Goal: Find specific page/section: Find specific page/section

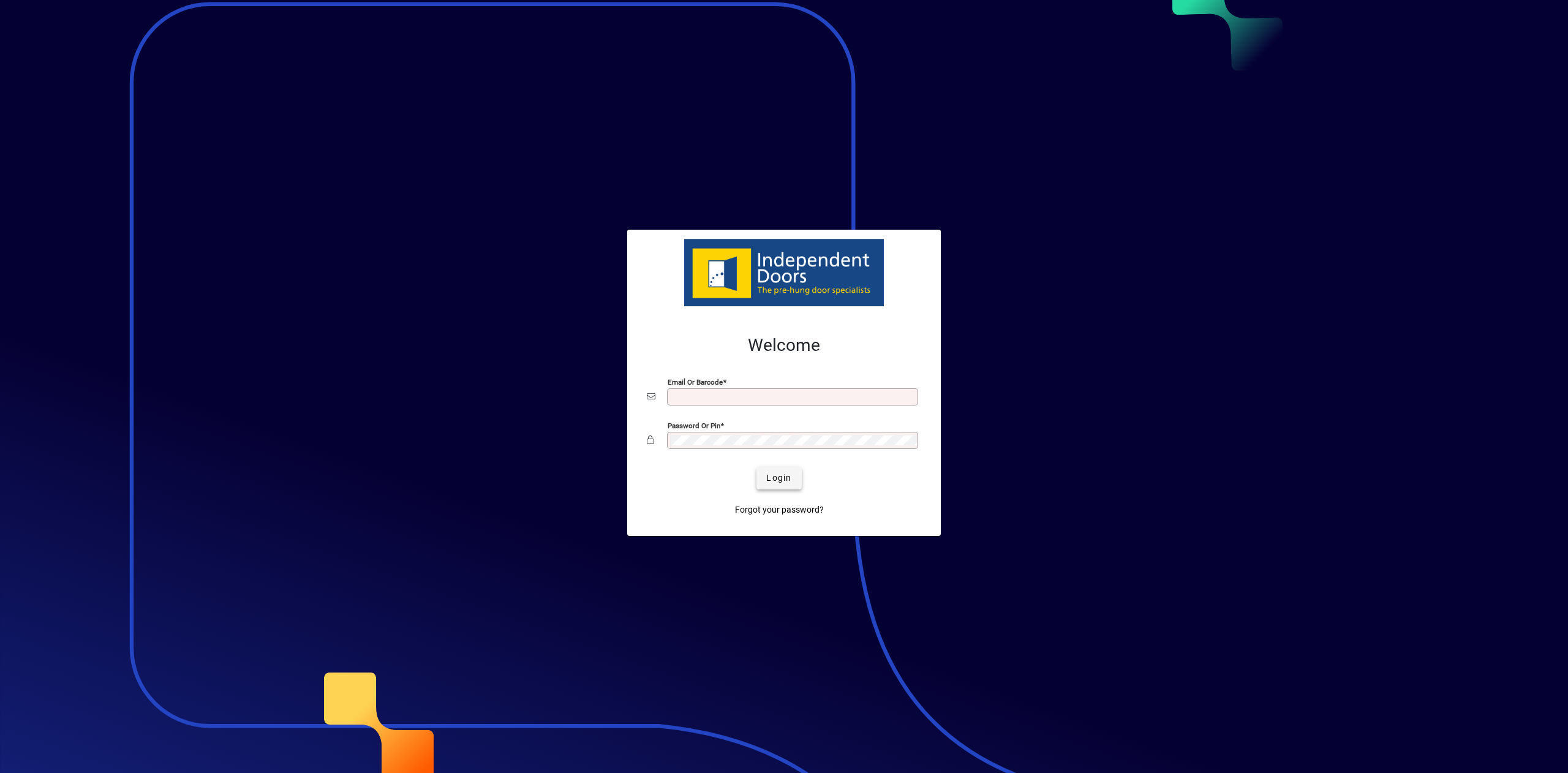
type input "**********"
click at [777, 474] on span "Login" at bounding box center [779, 478] width 25 height 13
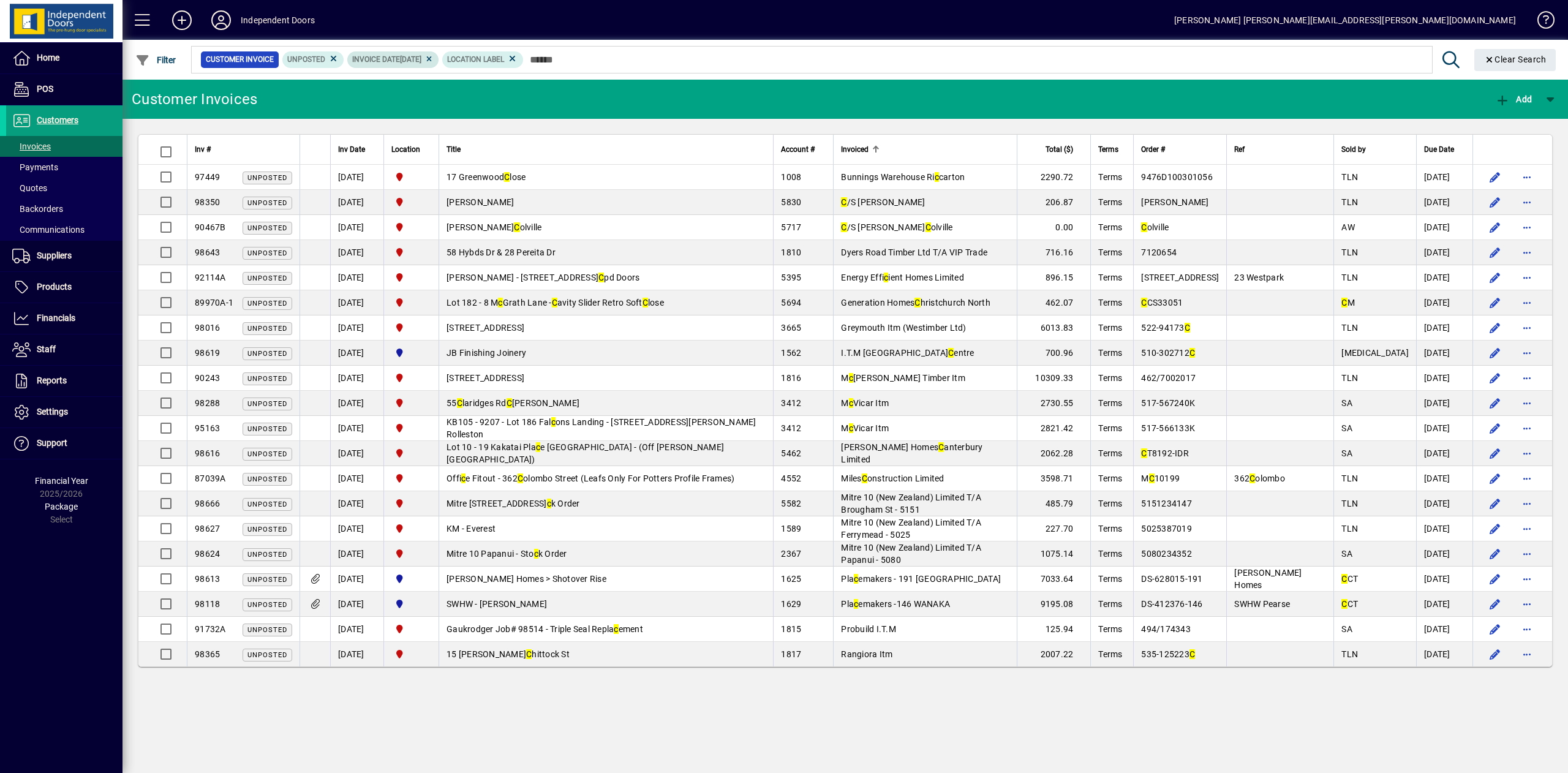
type input "*"
click at [433, 61] on icon at bounding box center [429, 59] width 9 height 7
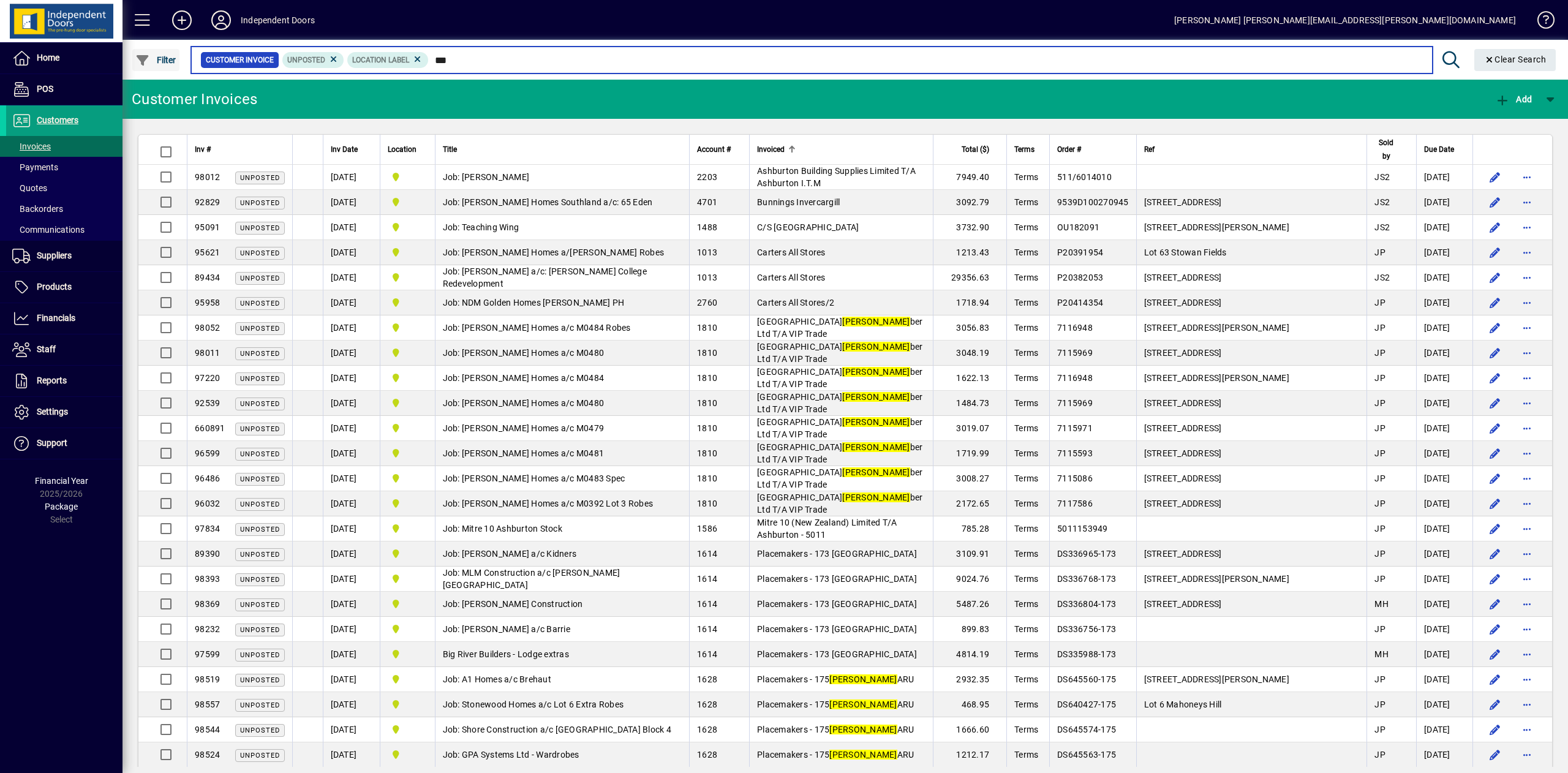
type input "***"
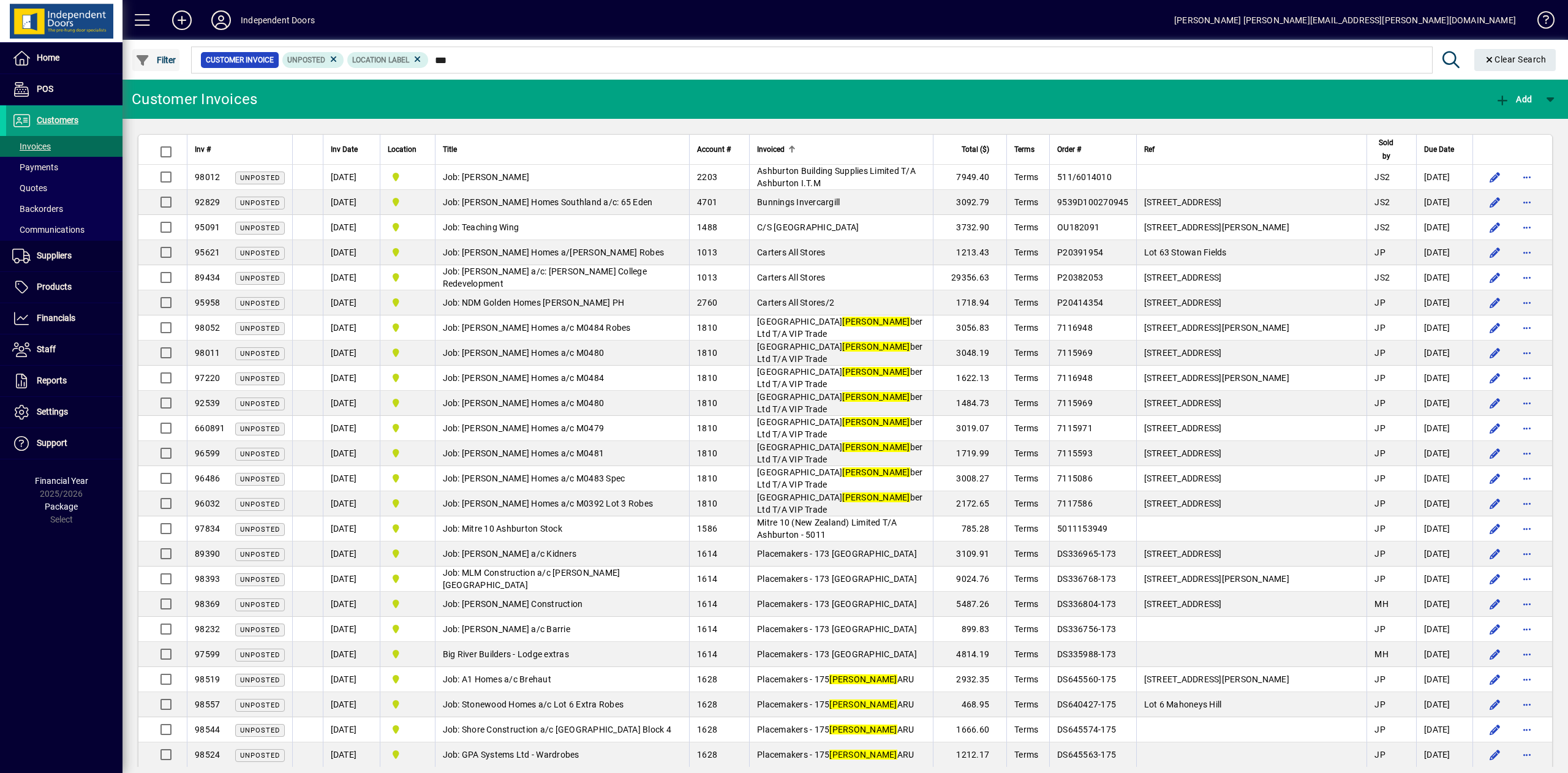
click at [174, 63] on span "Filter" at bounding box center [155, 60] width 41 height 10
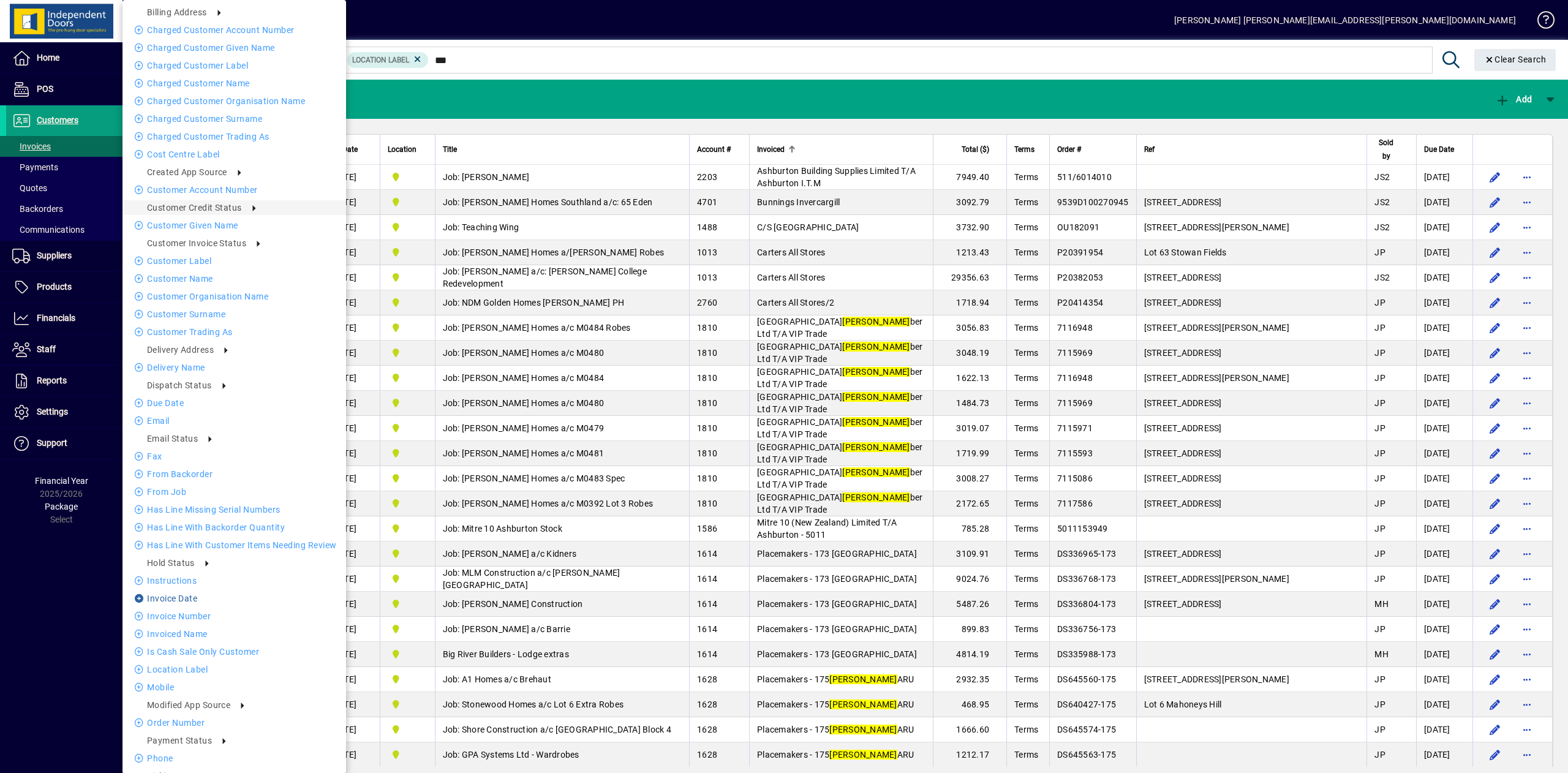
click at [190, 597] on li "Invoice date" at bounding box center [234, 599] width 223 height 15
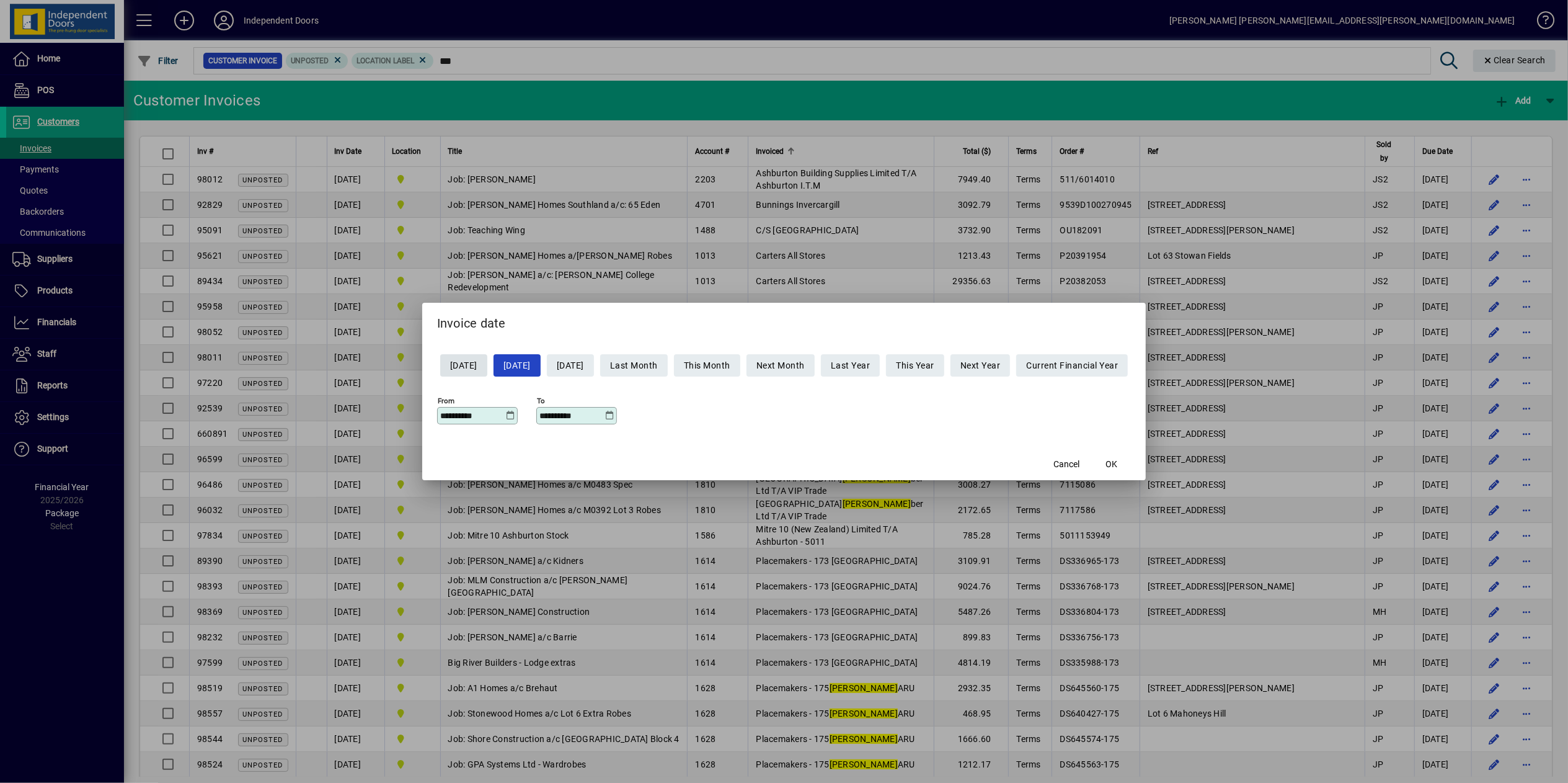
click at [469, 366] on span "[DATE]" at bounding box center [464, 365] width 28 height 20
type input "**********"
click at [1131, 466] on span "button" at bounding box center [1111, 464] width 40 height 29
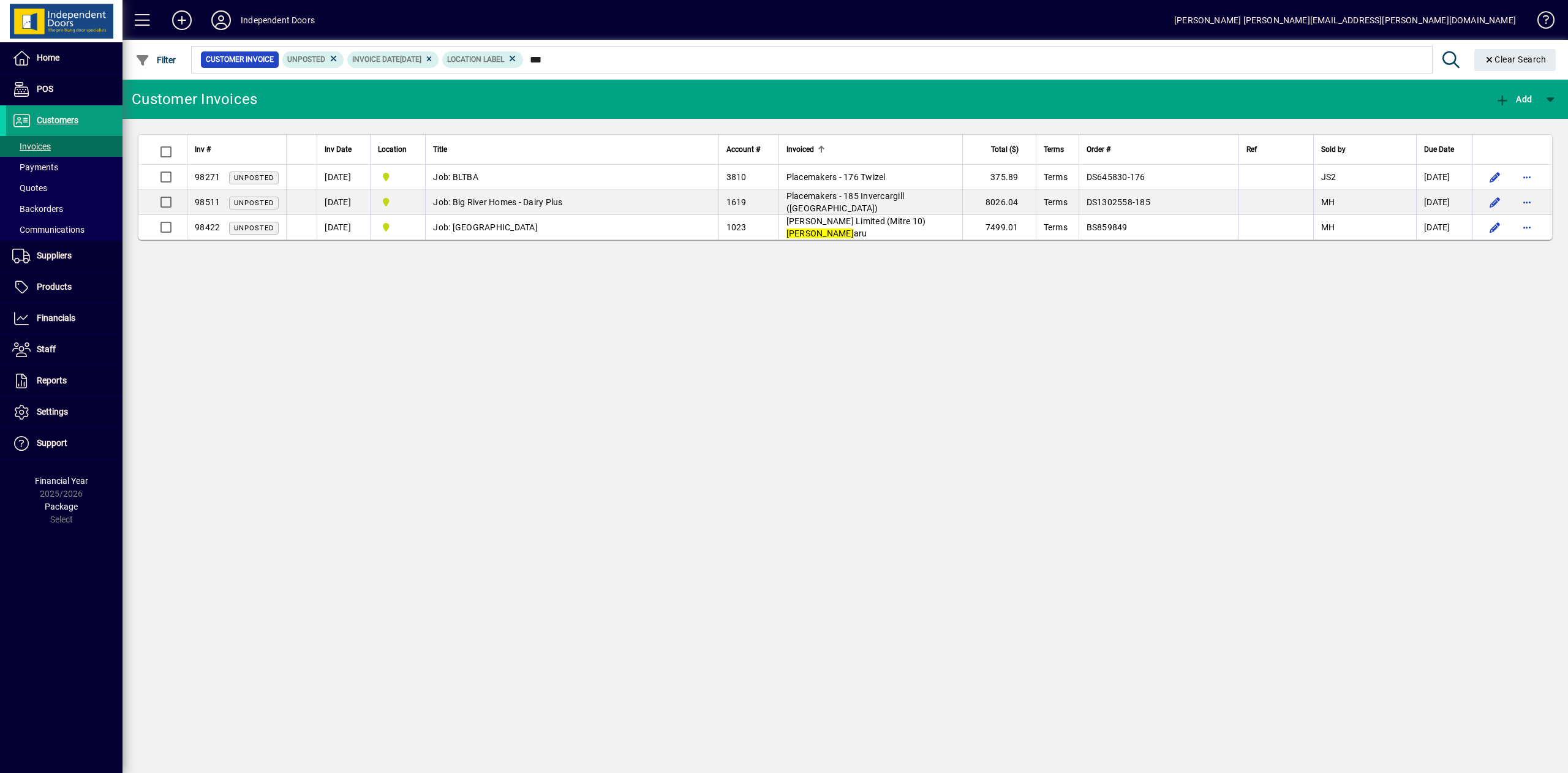
click at [893, 148] on div "Invoiced" at bounding box center [870, 149] width 168 height 14
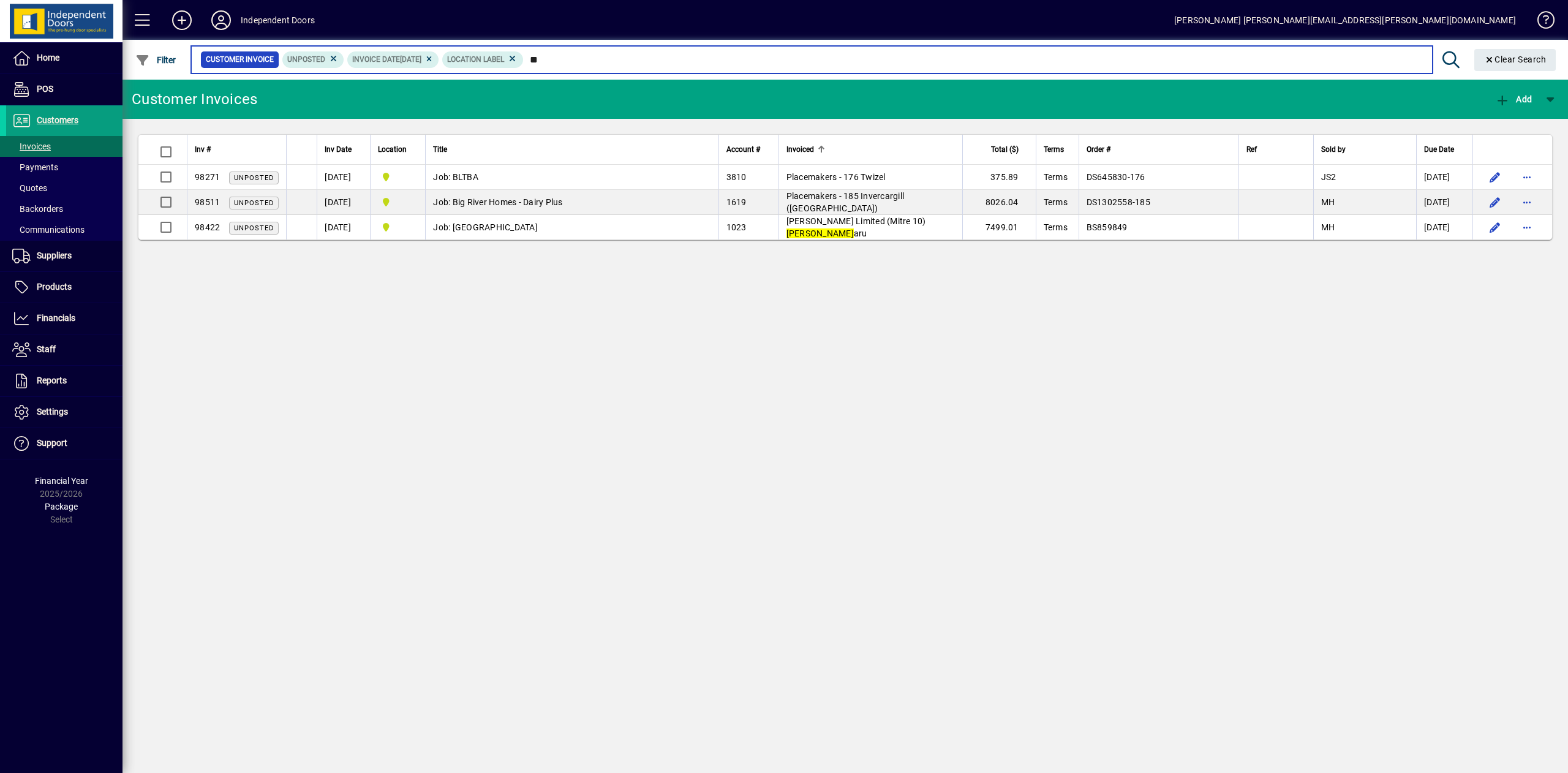
type input "*"
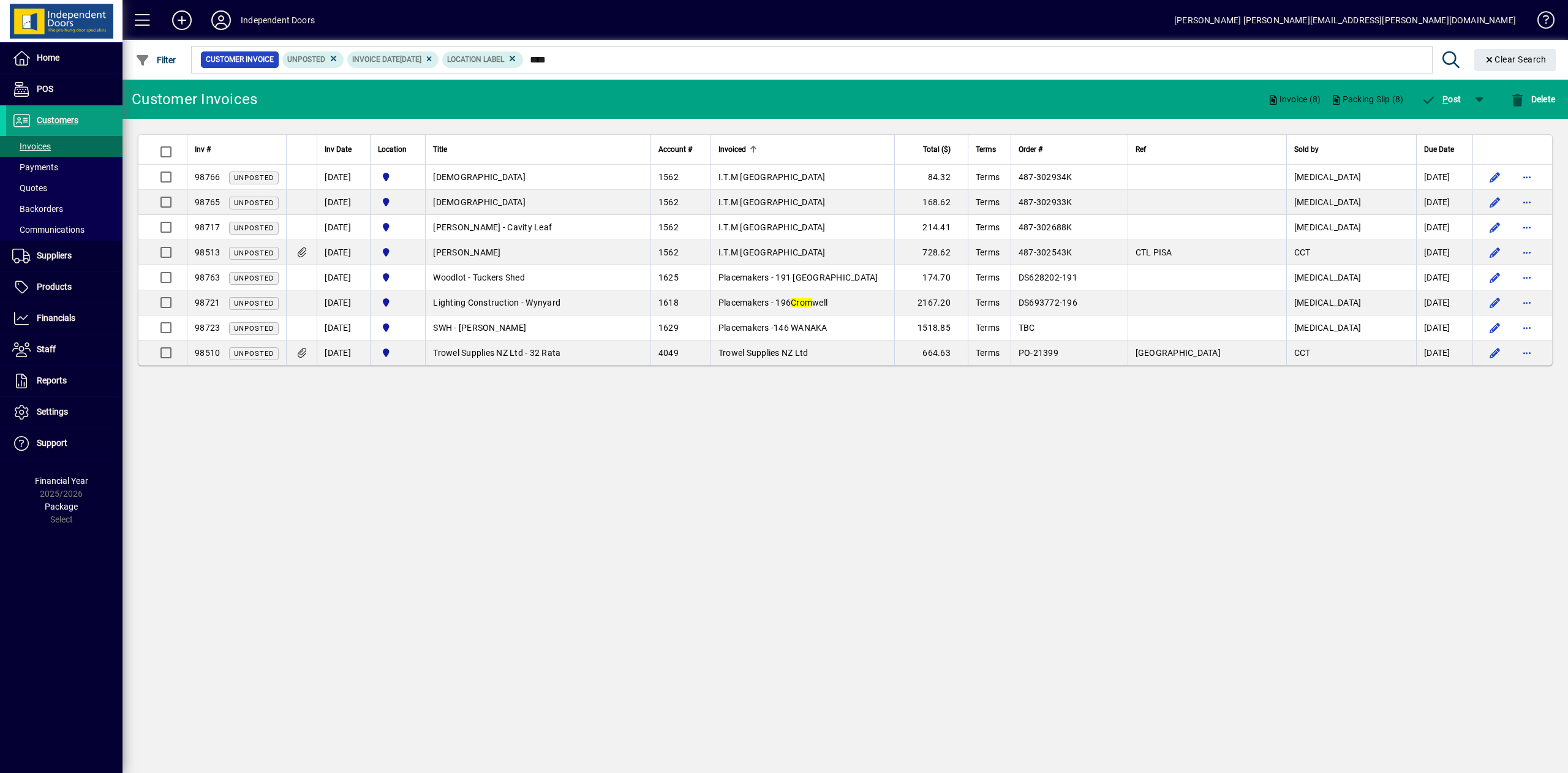
click at [882, 137] on th "Invoiced" at bounding box center [802, 149] width 184 height 30
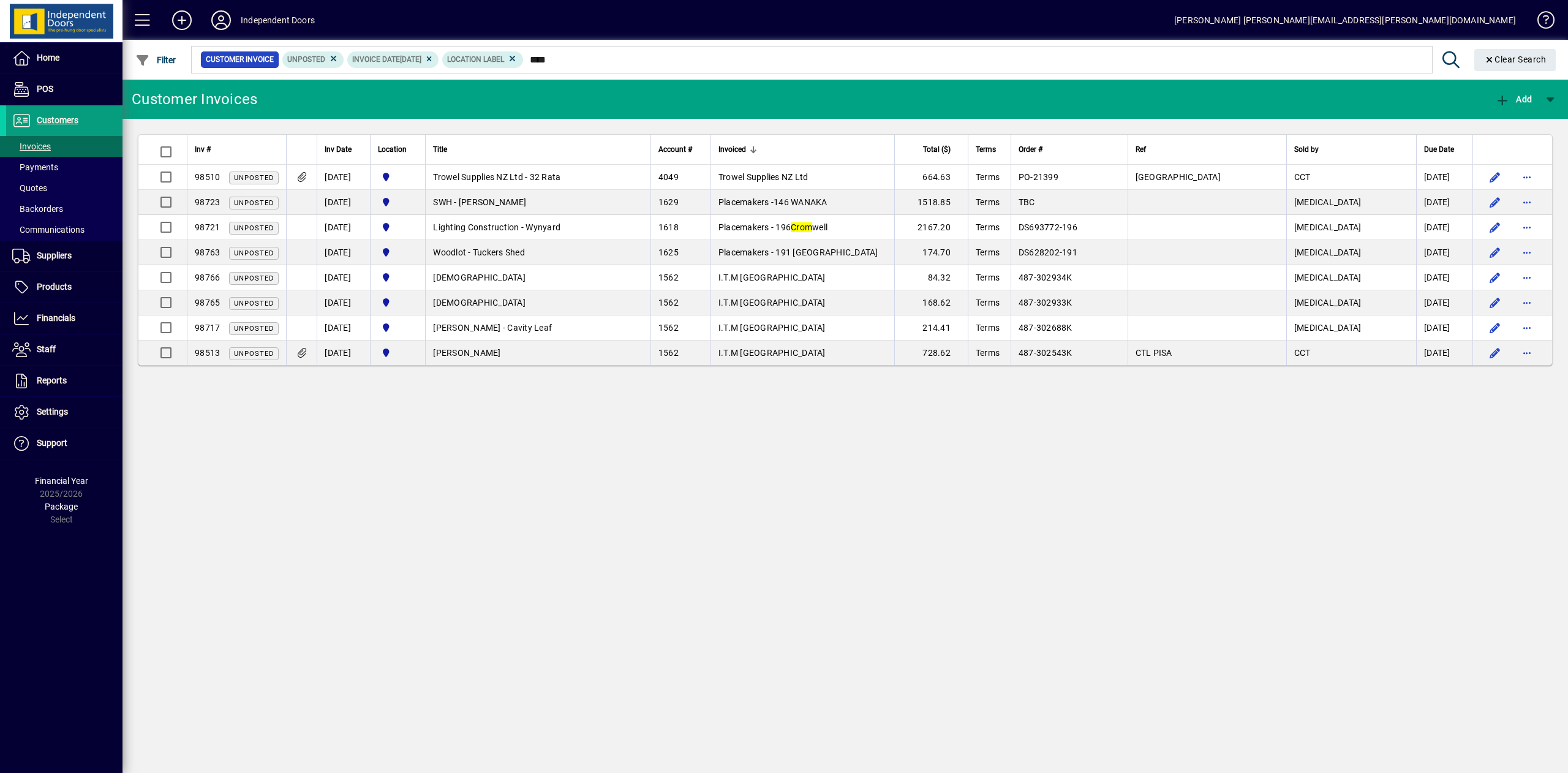
click at [877, 144] on div "Invoiced" at bounding box center [802, 149] width 168 height 14
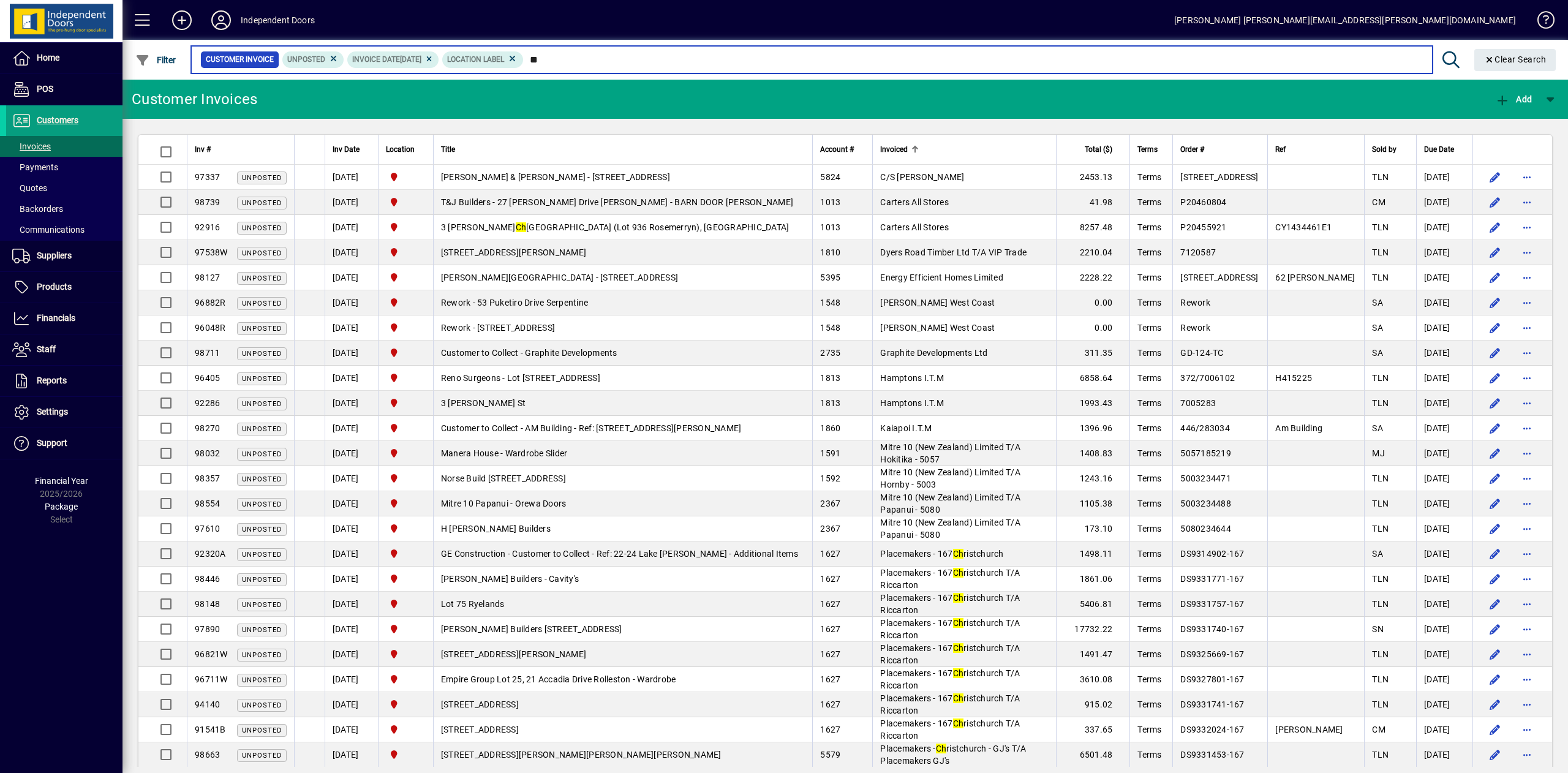
type input "**"
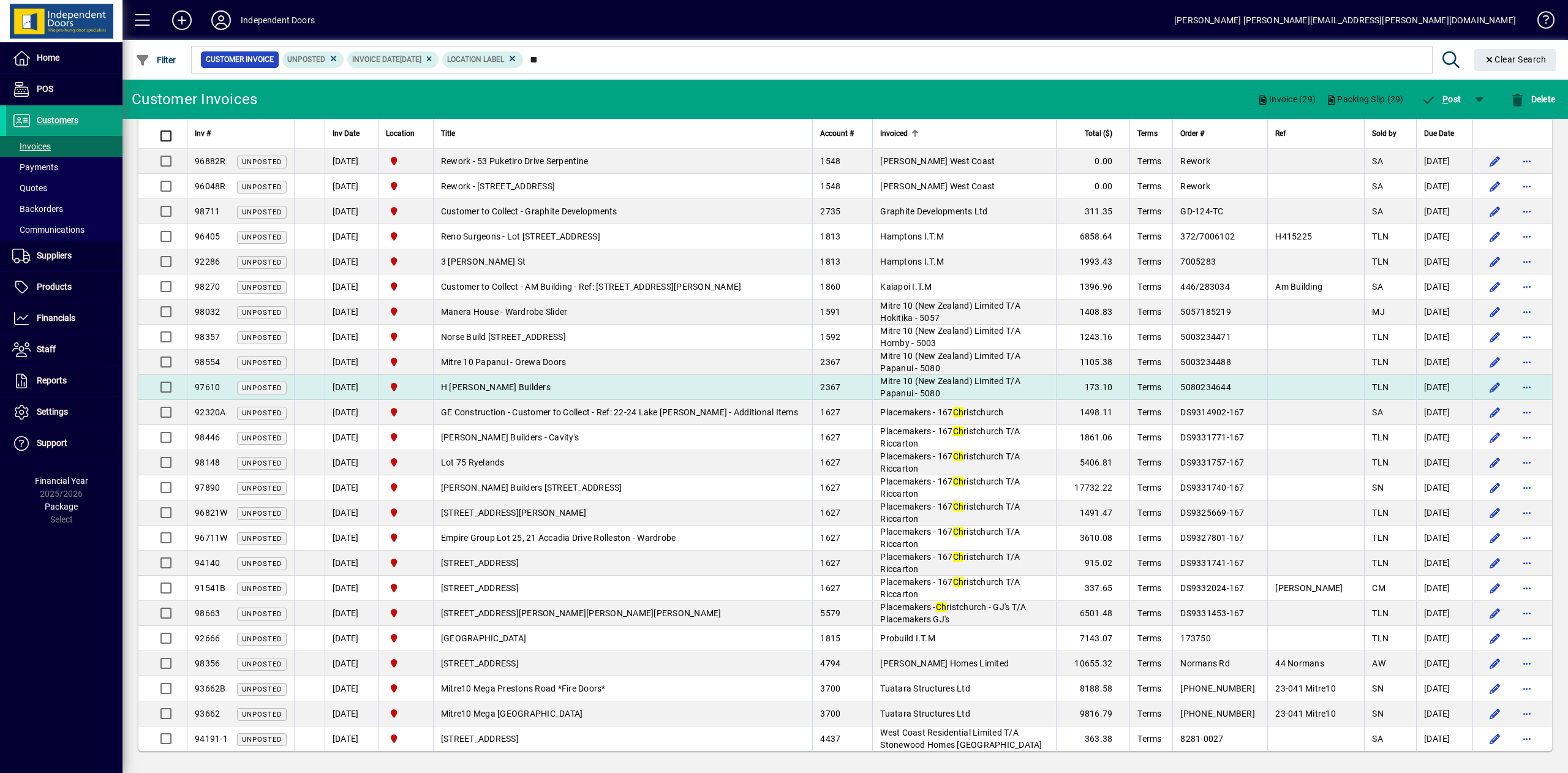
scroll to position [147, 0]
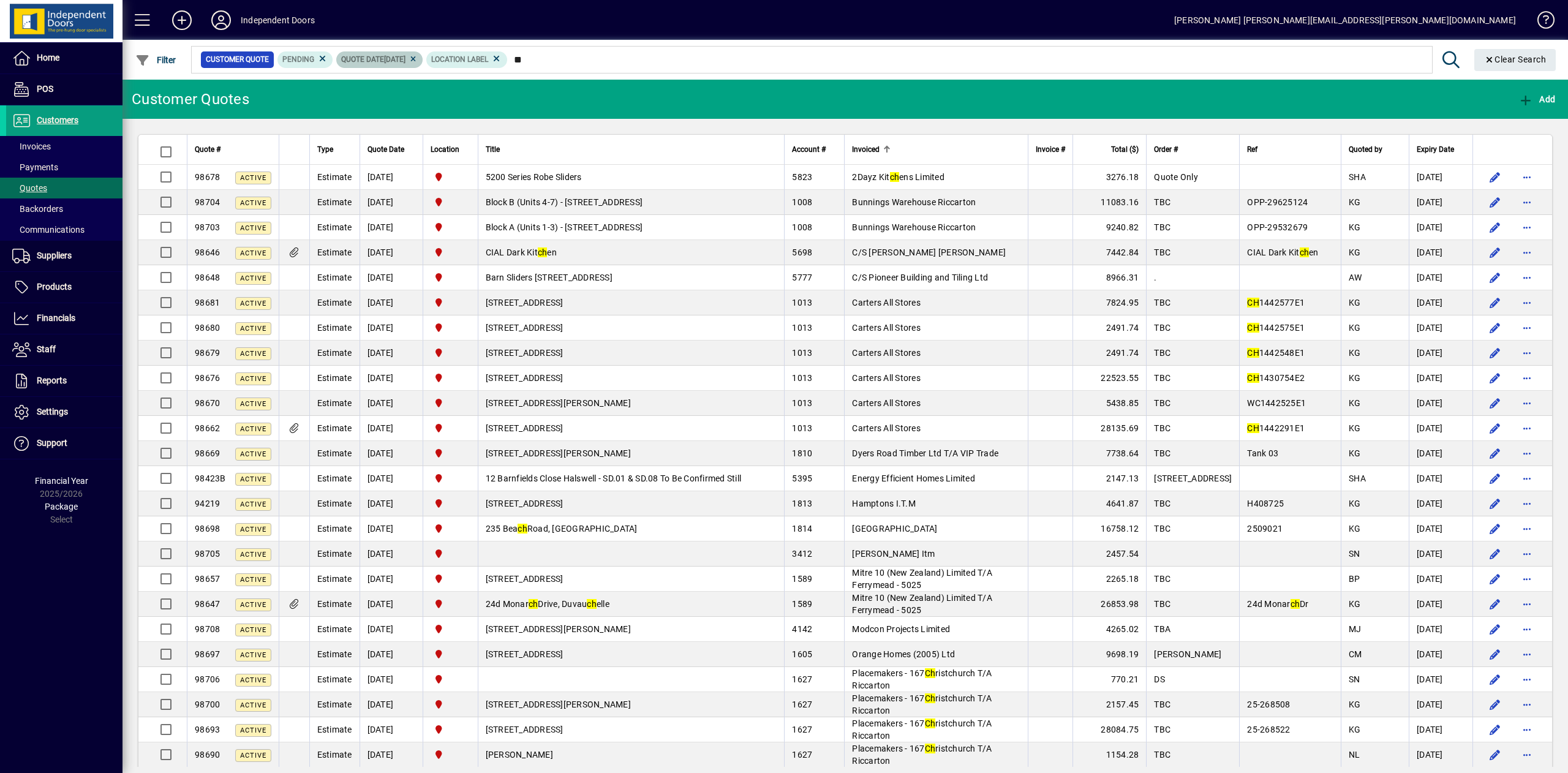
click at [418, 60] on icon at bounding box center [413, 59] width 9 height 7
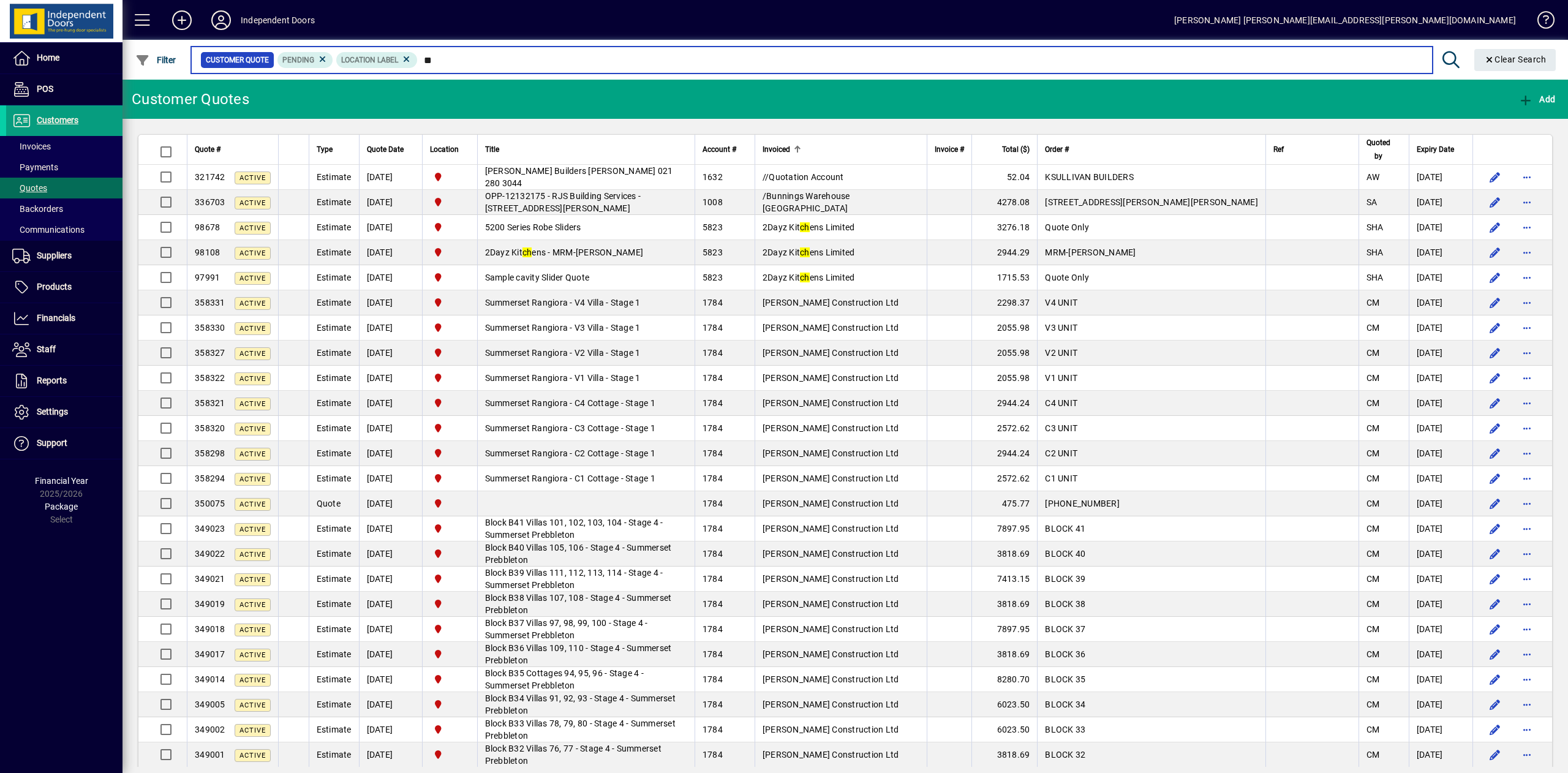
type input "*"
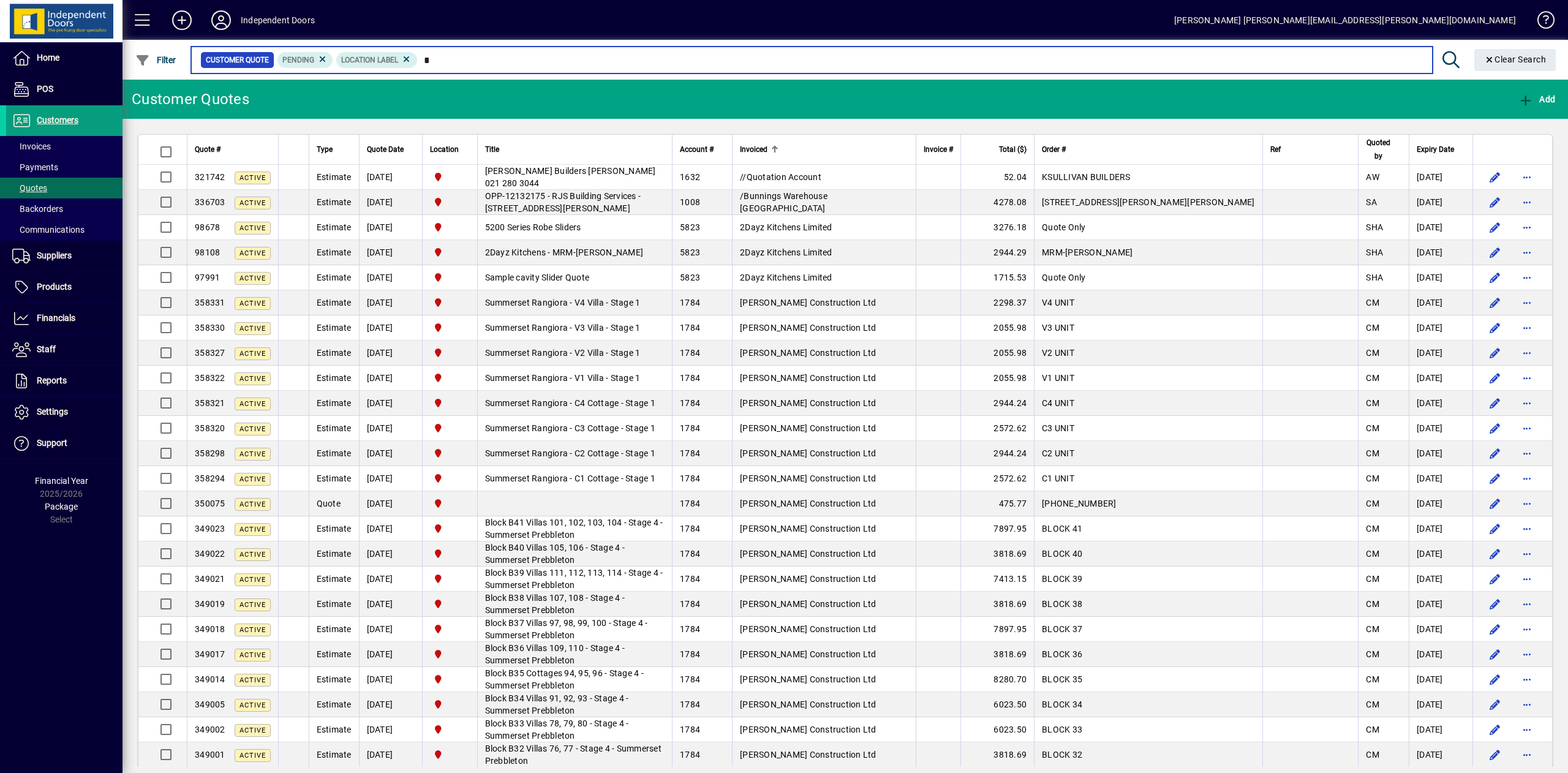
type input "*"
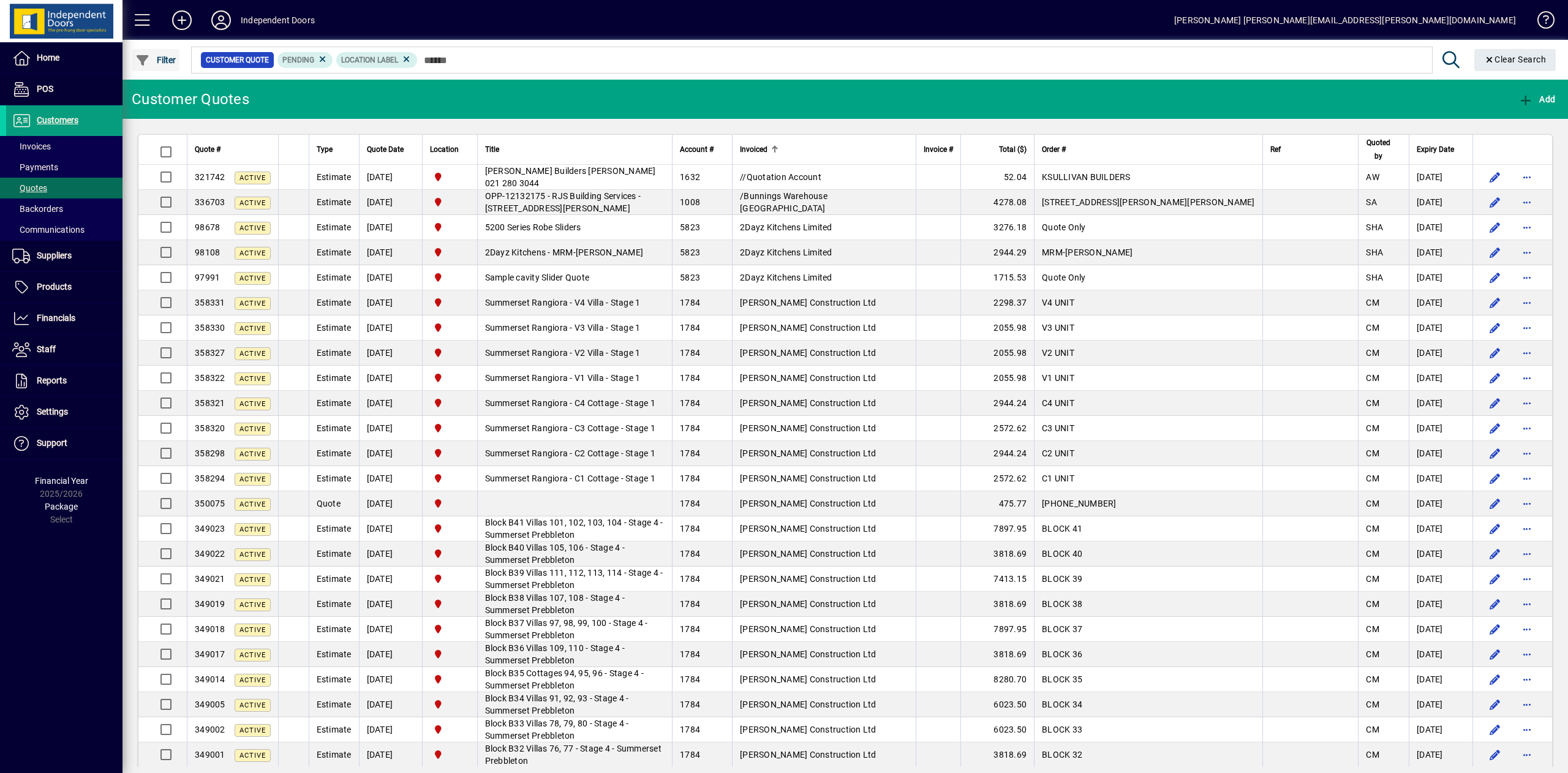
click at [166, 58] on span "Filter" at bounding box center [155, 60] width 41 height 10
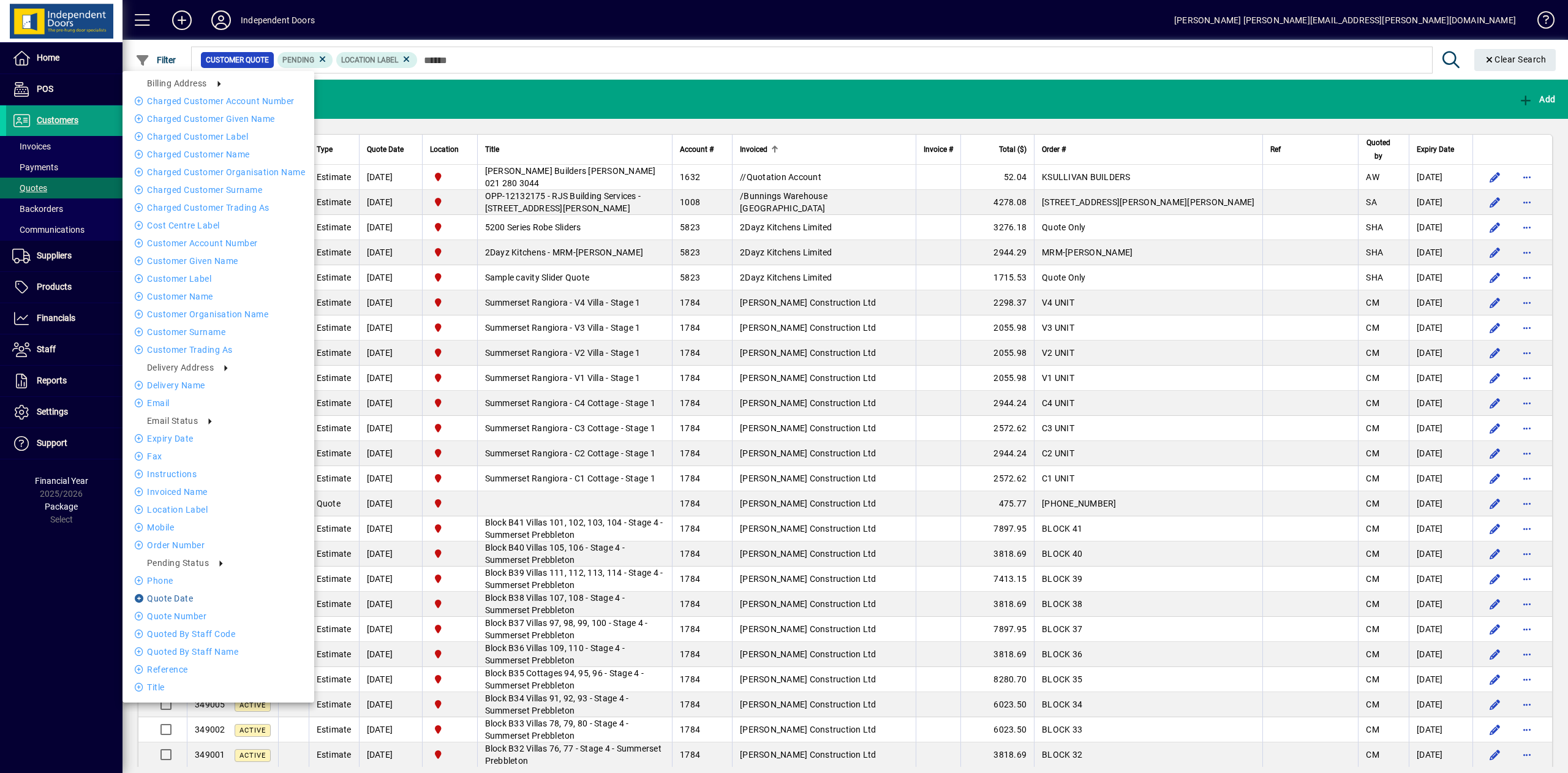
click at [184, 597] on li "Quote date" at bounding box center [218, 599] width 192 height 15
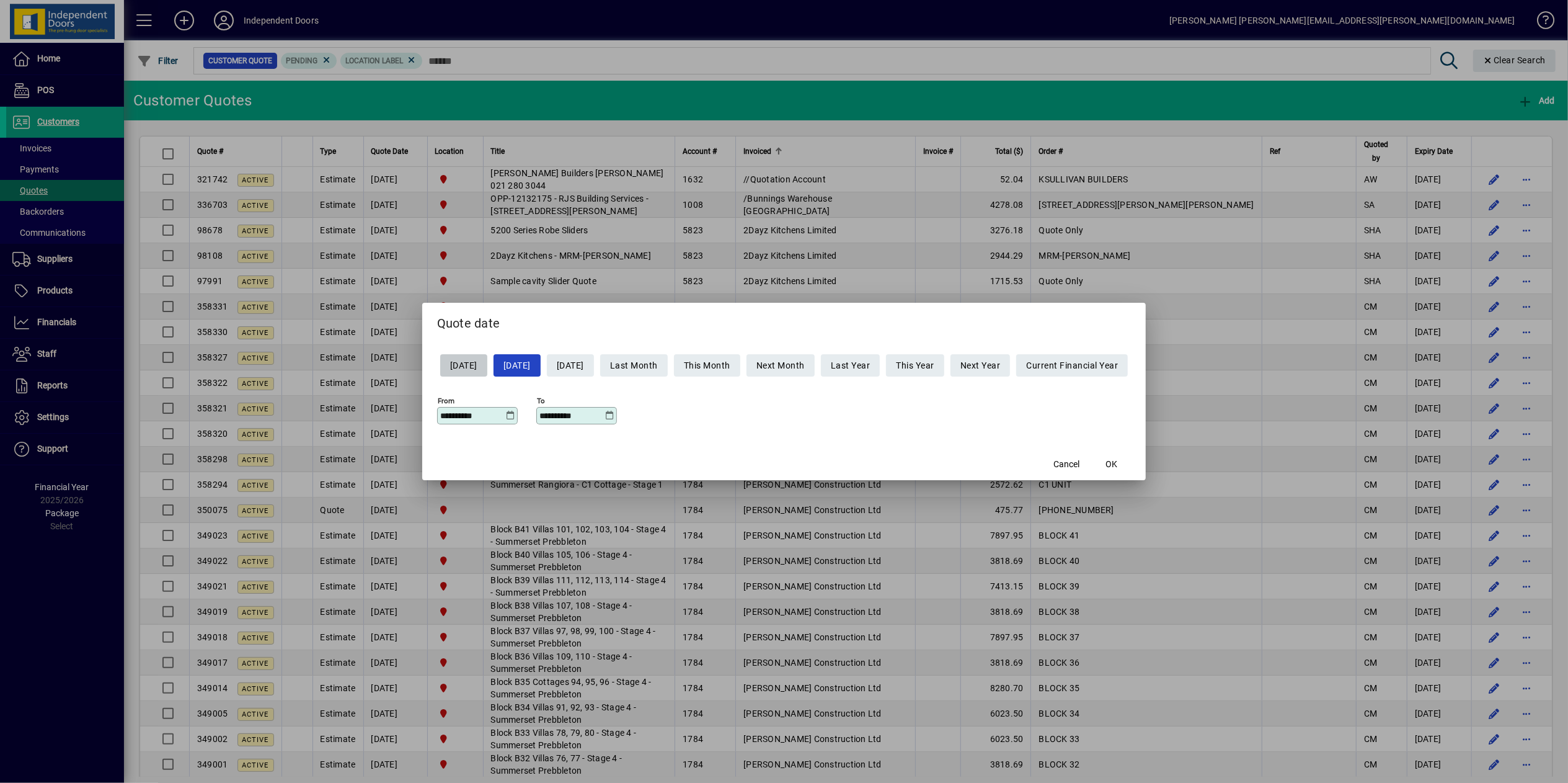
click at [464, 369] on span "[DATE]" at bounding box center [464, 365] width 28 height 20
type input "**********"
click at [1131, 466] on span "button" at bounding box center [1111, 464] width 40 height 29
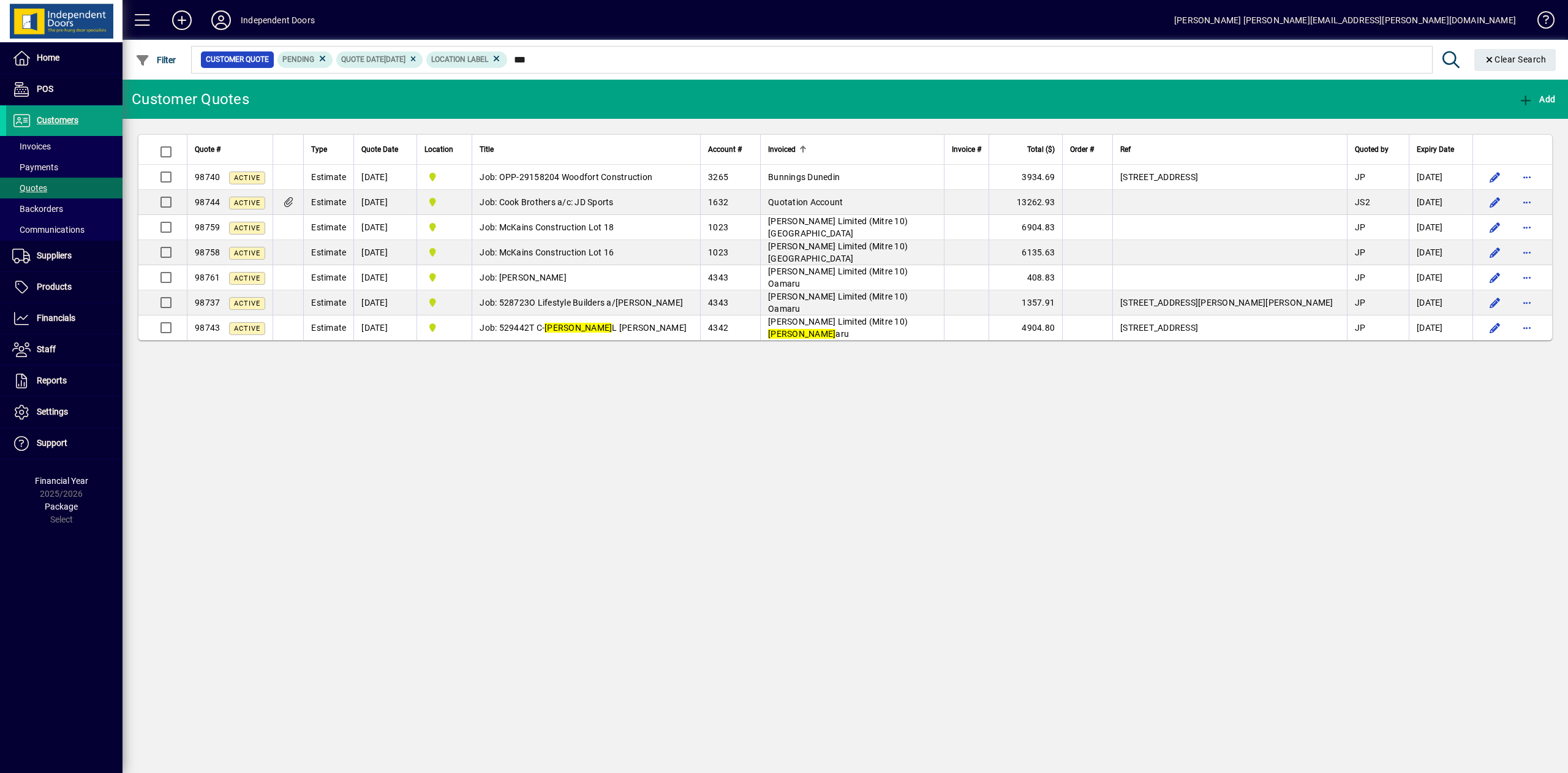
click at [908, 145] on div "Invoiced" at bounding box center [851, 149] width 168 height 14
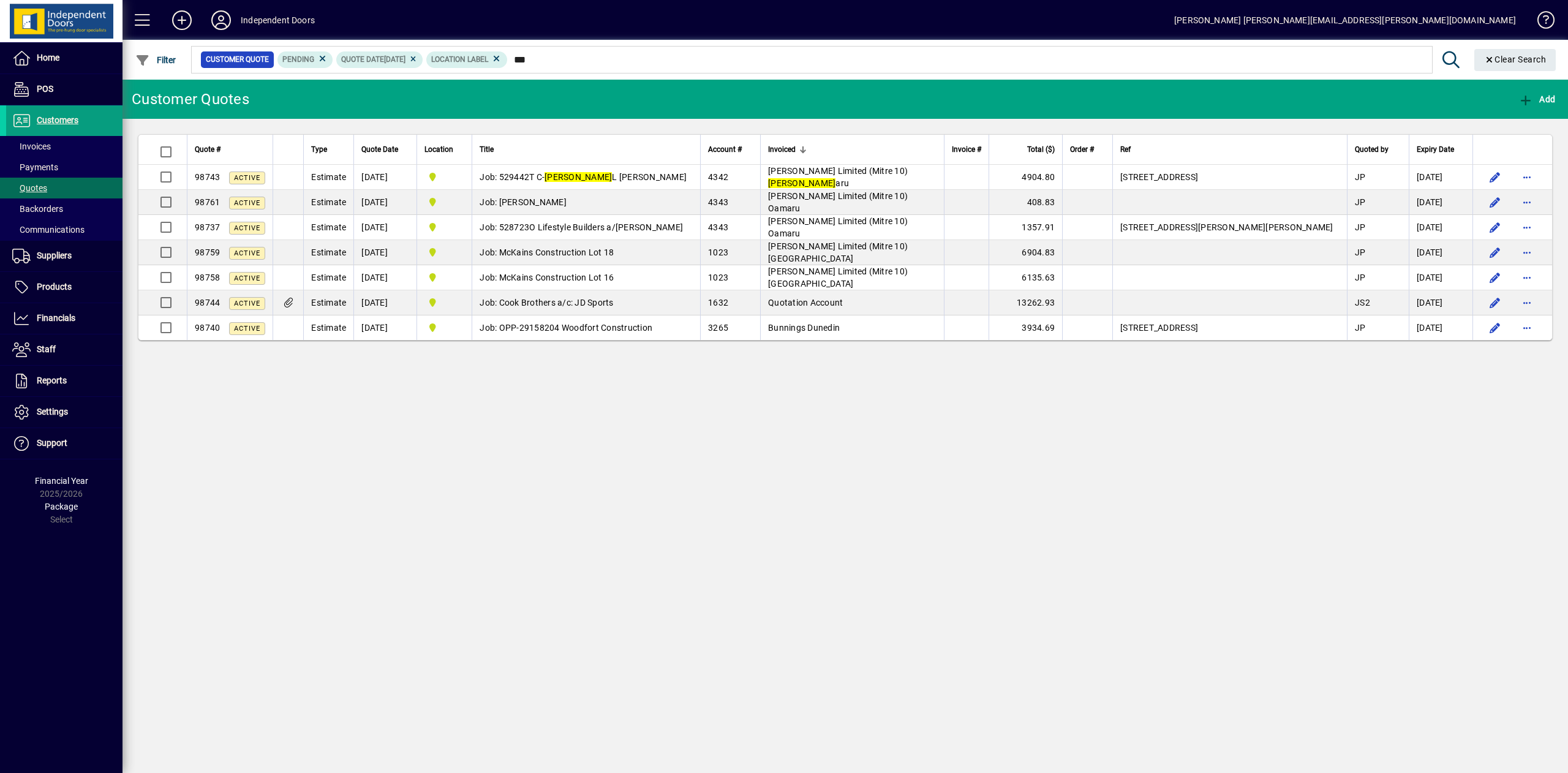
click at [882, 151] on div "Invoiced" at bounding box center [851, 149] width 168 height 14
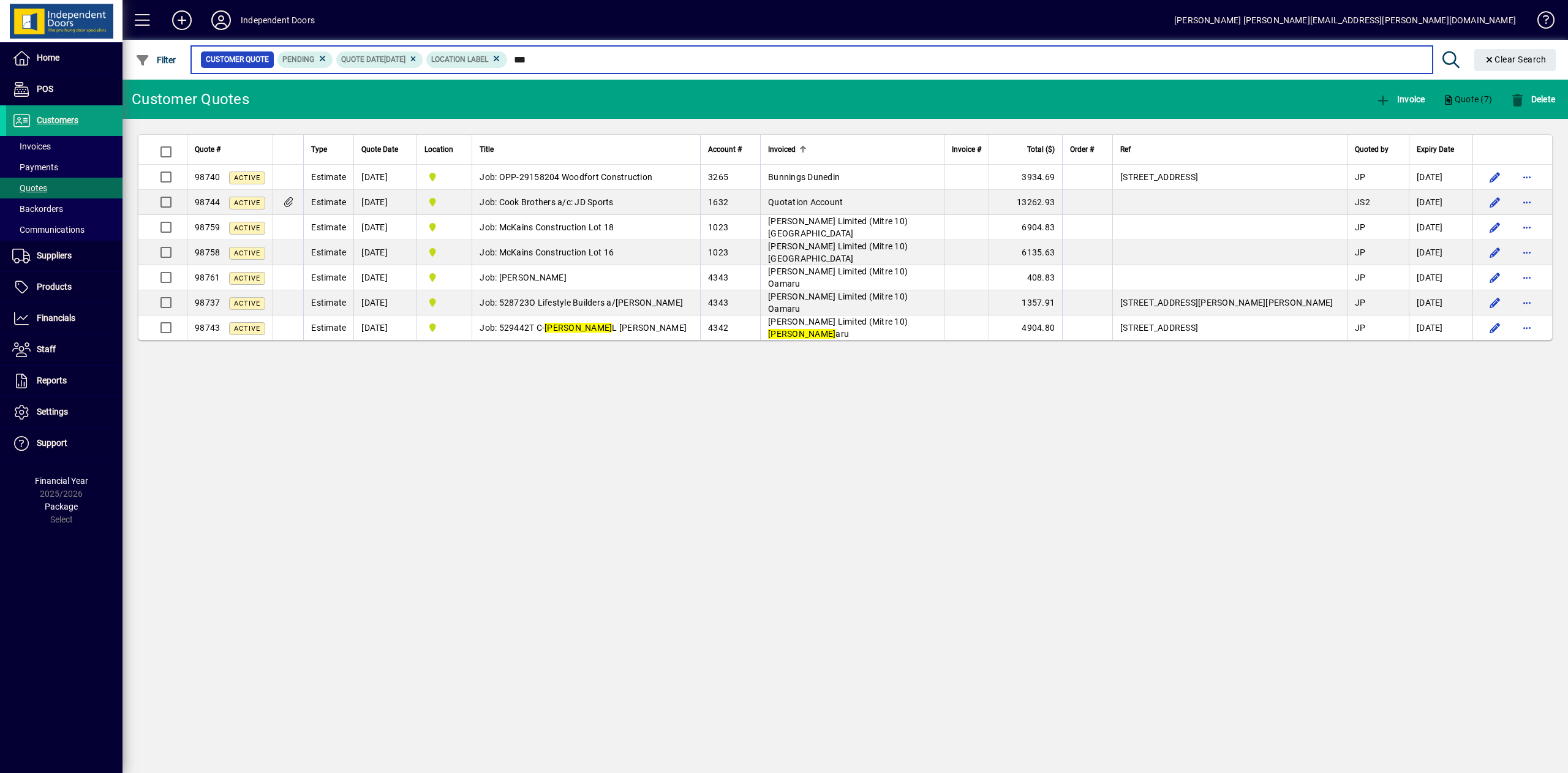
click at [625, 61] on input "***" at bounding box center [965, 59] width 915 height 17
type input "*"
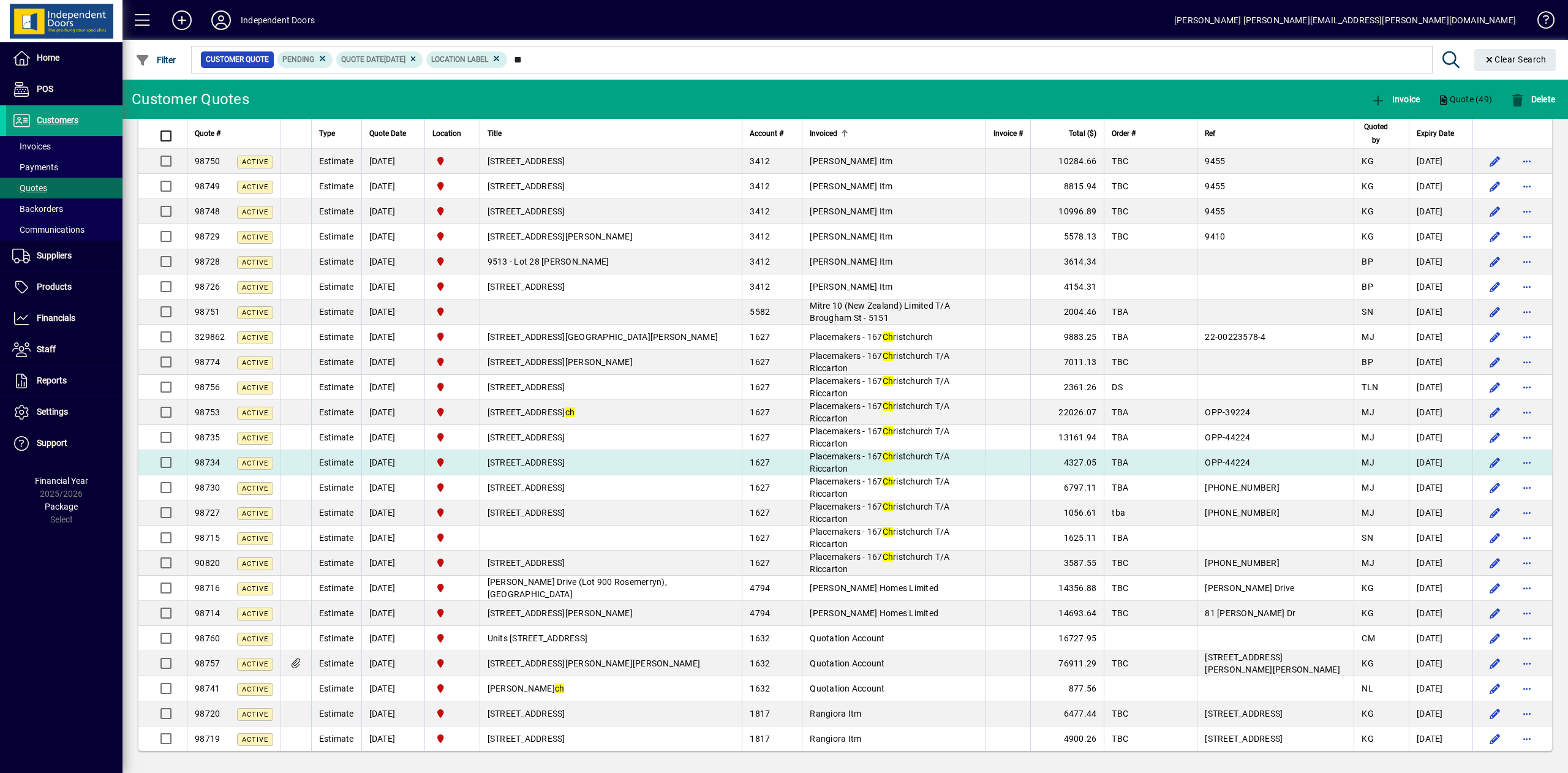
scroll to position [653, 0]
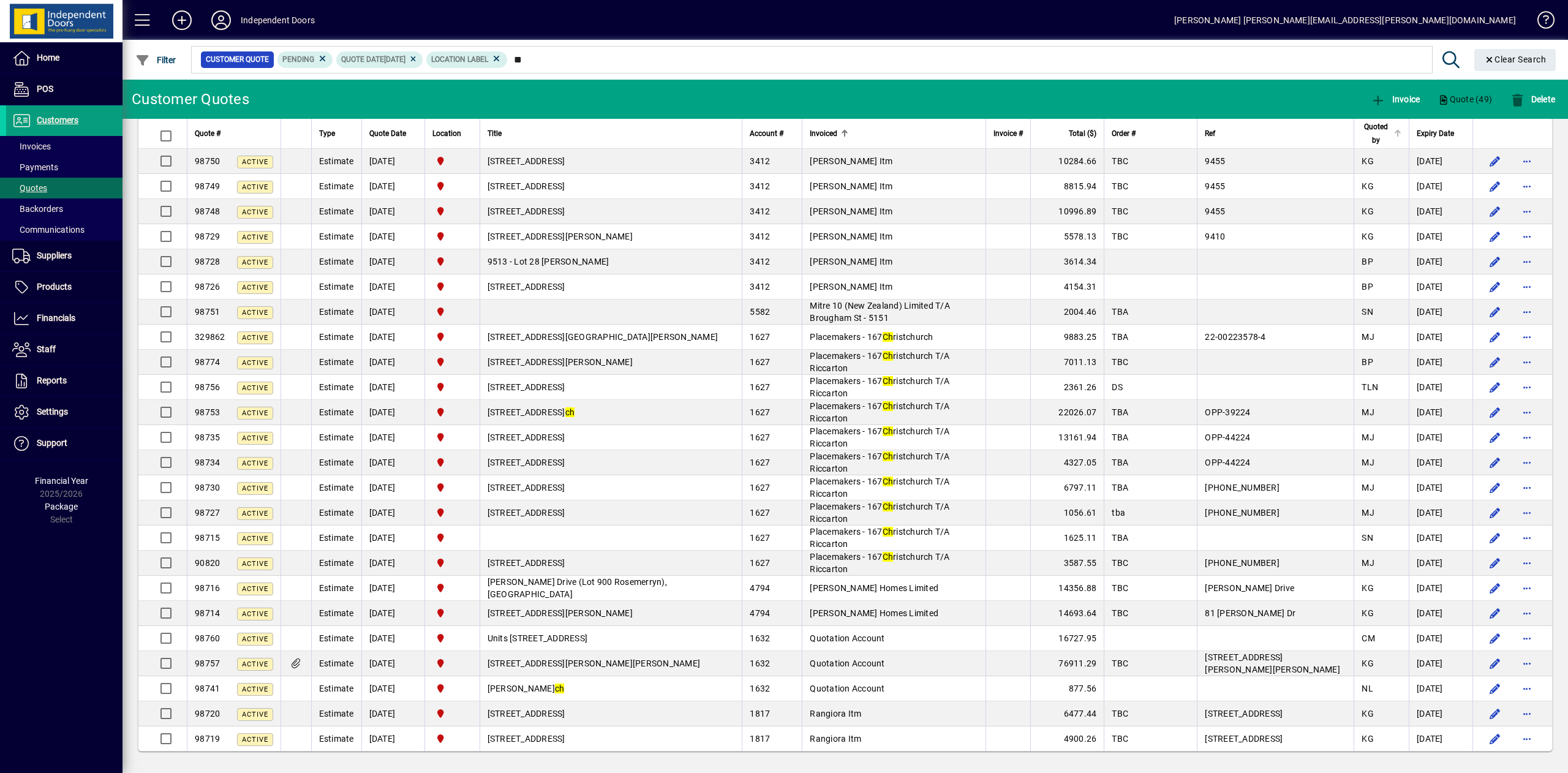
click at [1362, 126] on span "Quoted by" at bounding box center [1376, 134] width 29 height 27
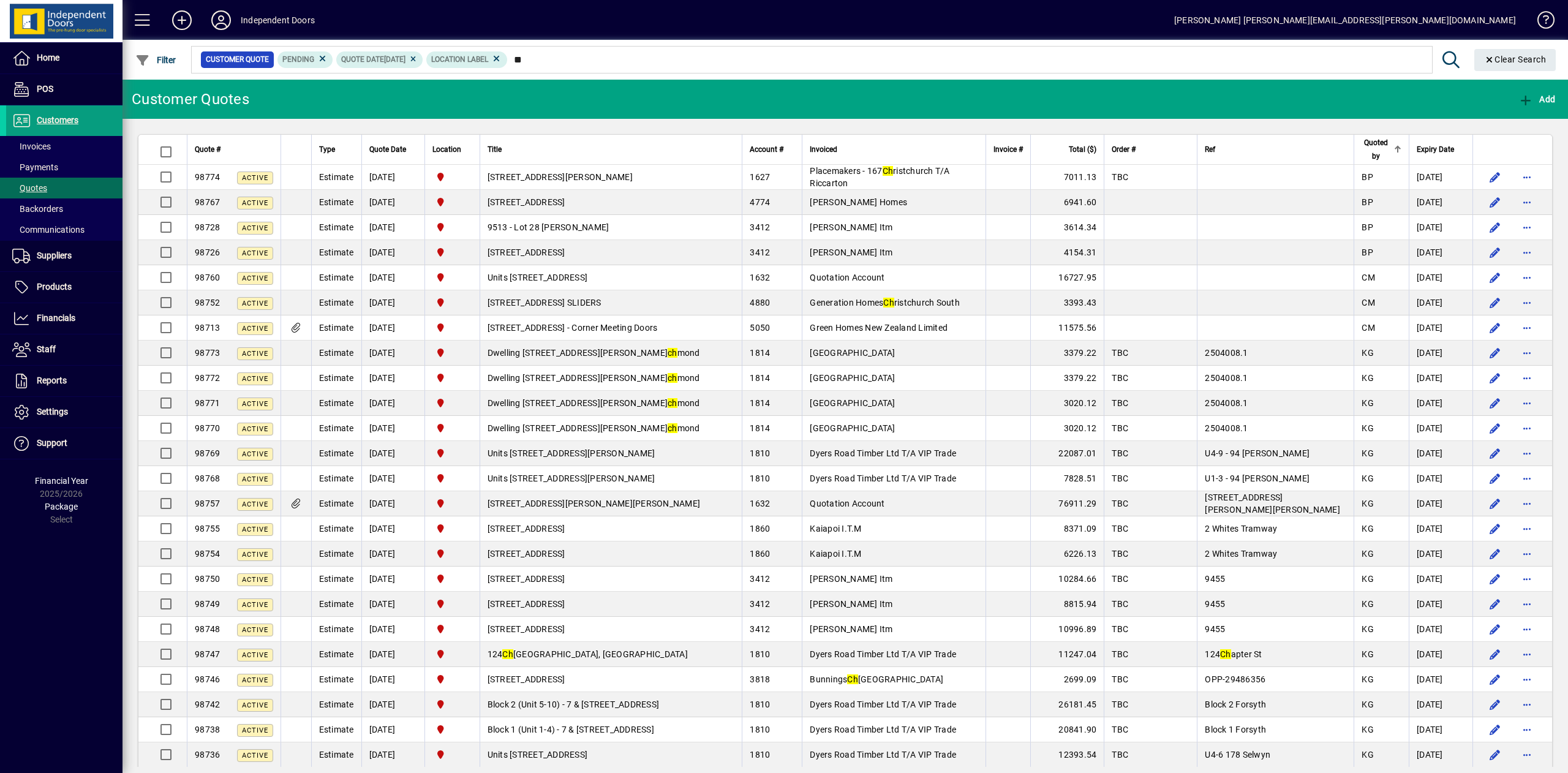
click at [1362, 144] on span "Quoted by" at bounding box center [1376, 150] width 29 height 27
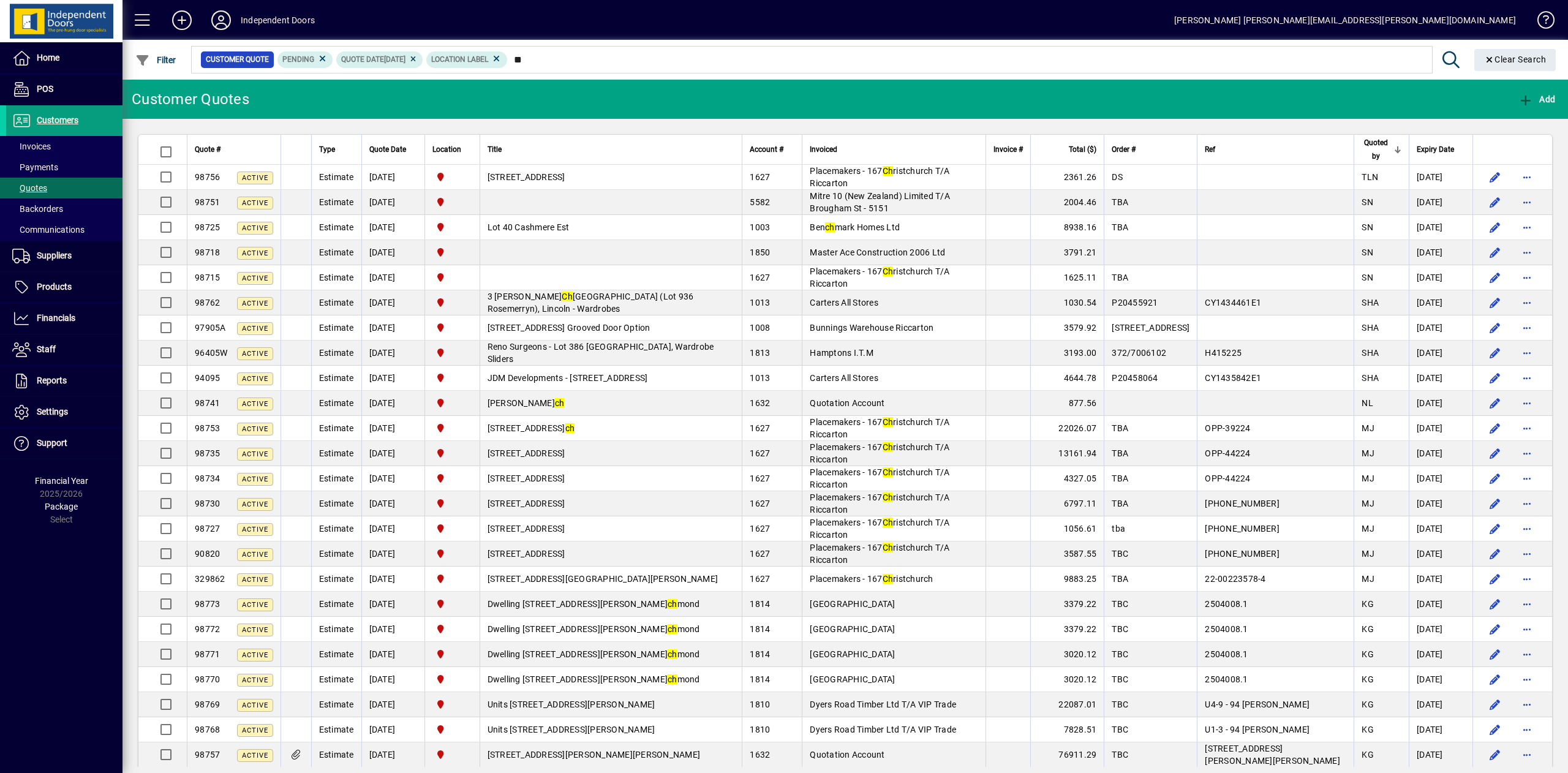
click at [1362, 152] on span "Quoted by" at bounding box center [1376, 150] width 29 height 27
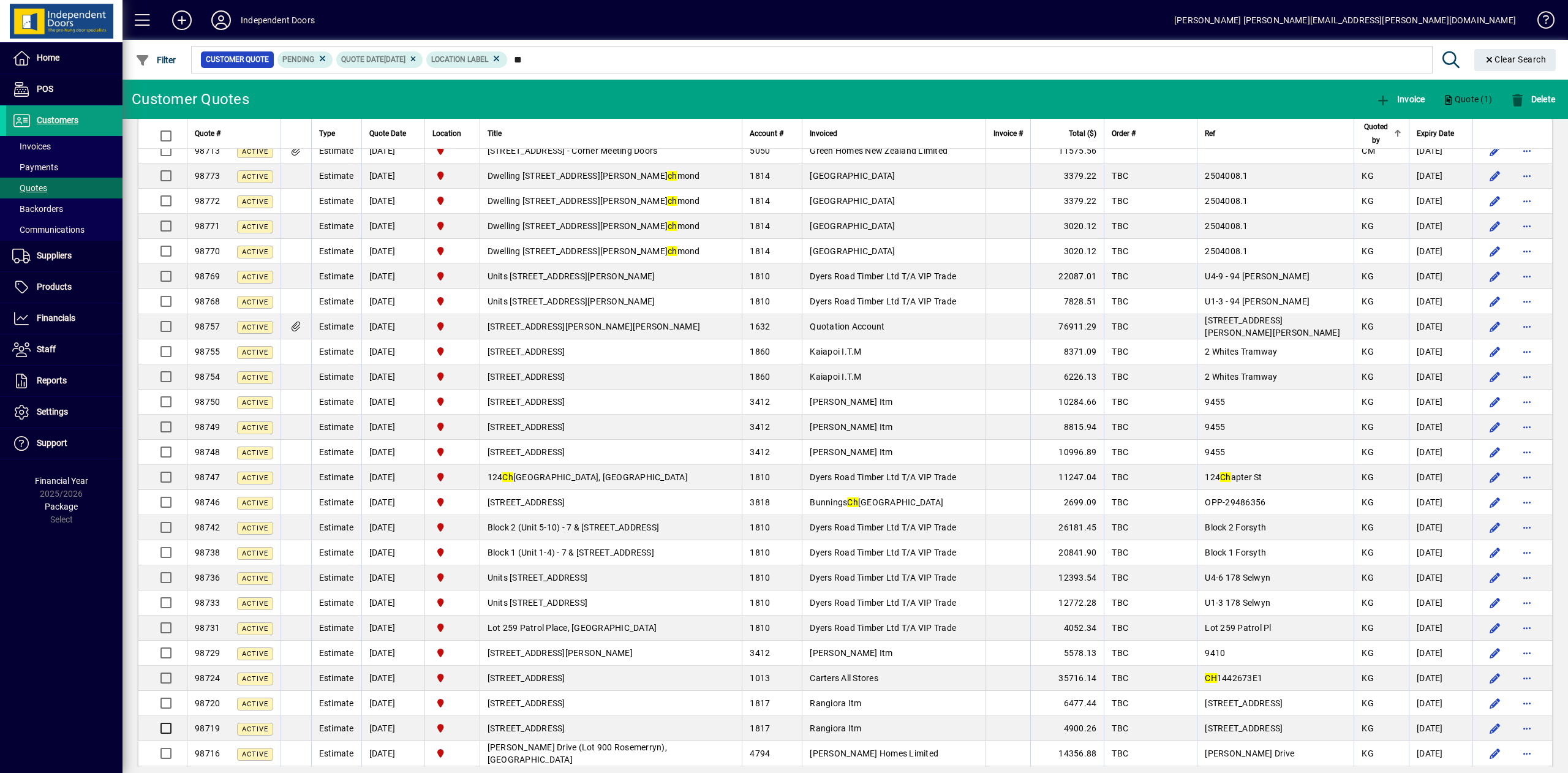
scroll to position [170, 0]
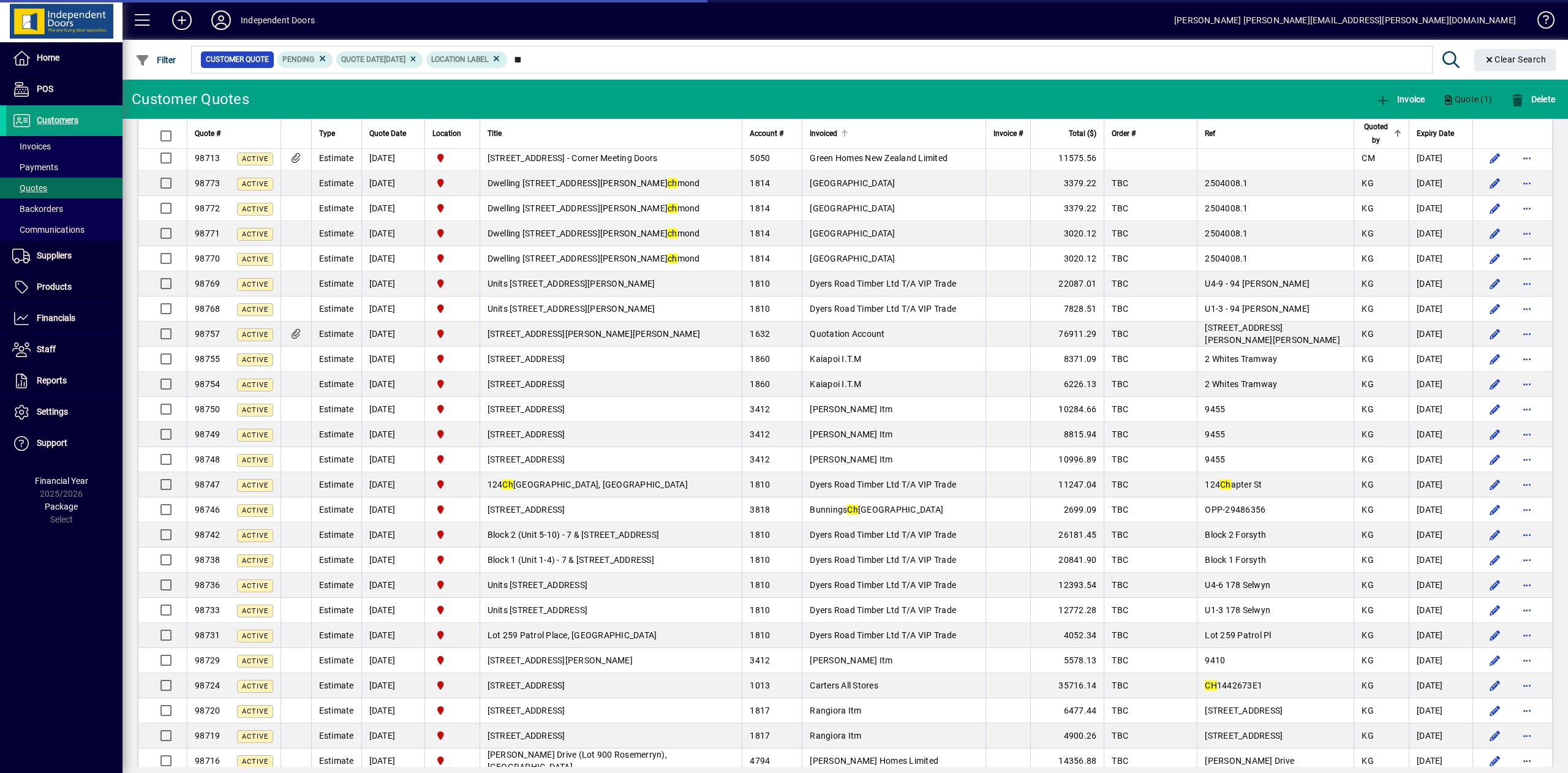
click at [931, 134] on div "Invoiced" at bounding box center [893, 134] width 168 height 14
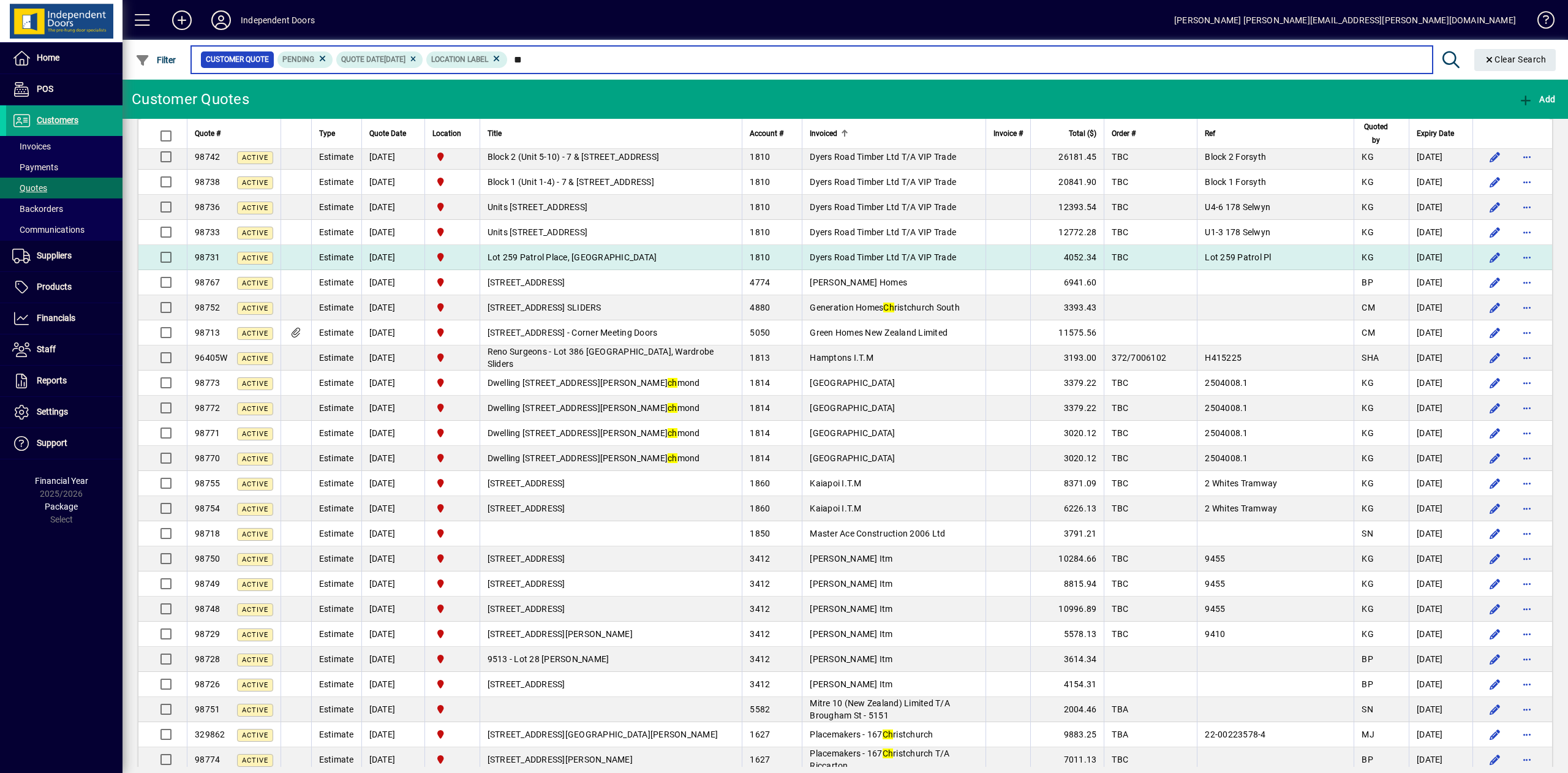
scroll to position [247, 0]
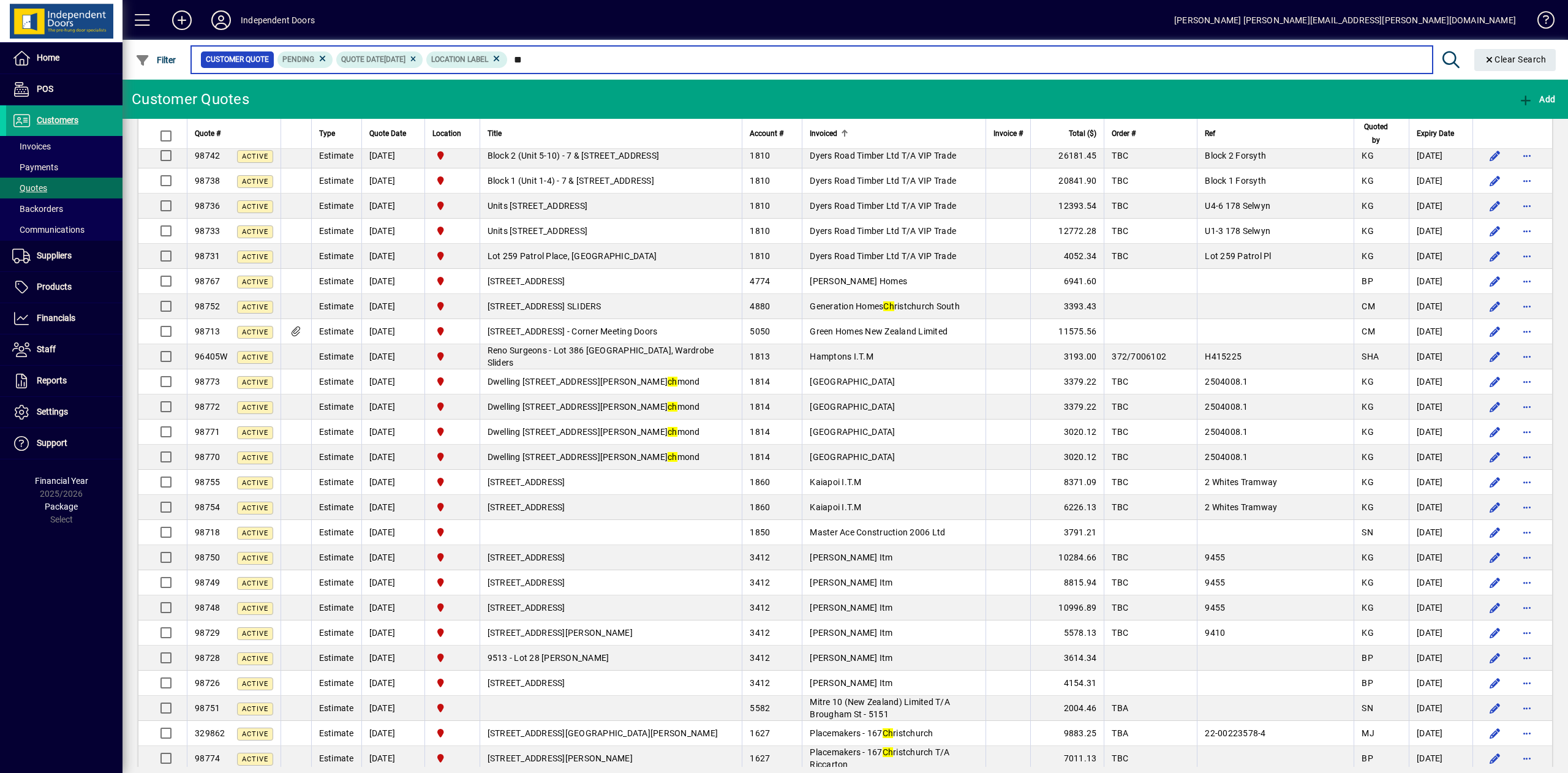
type input "*"
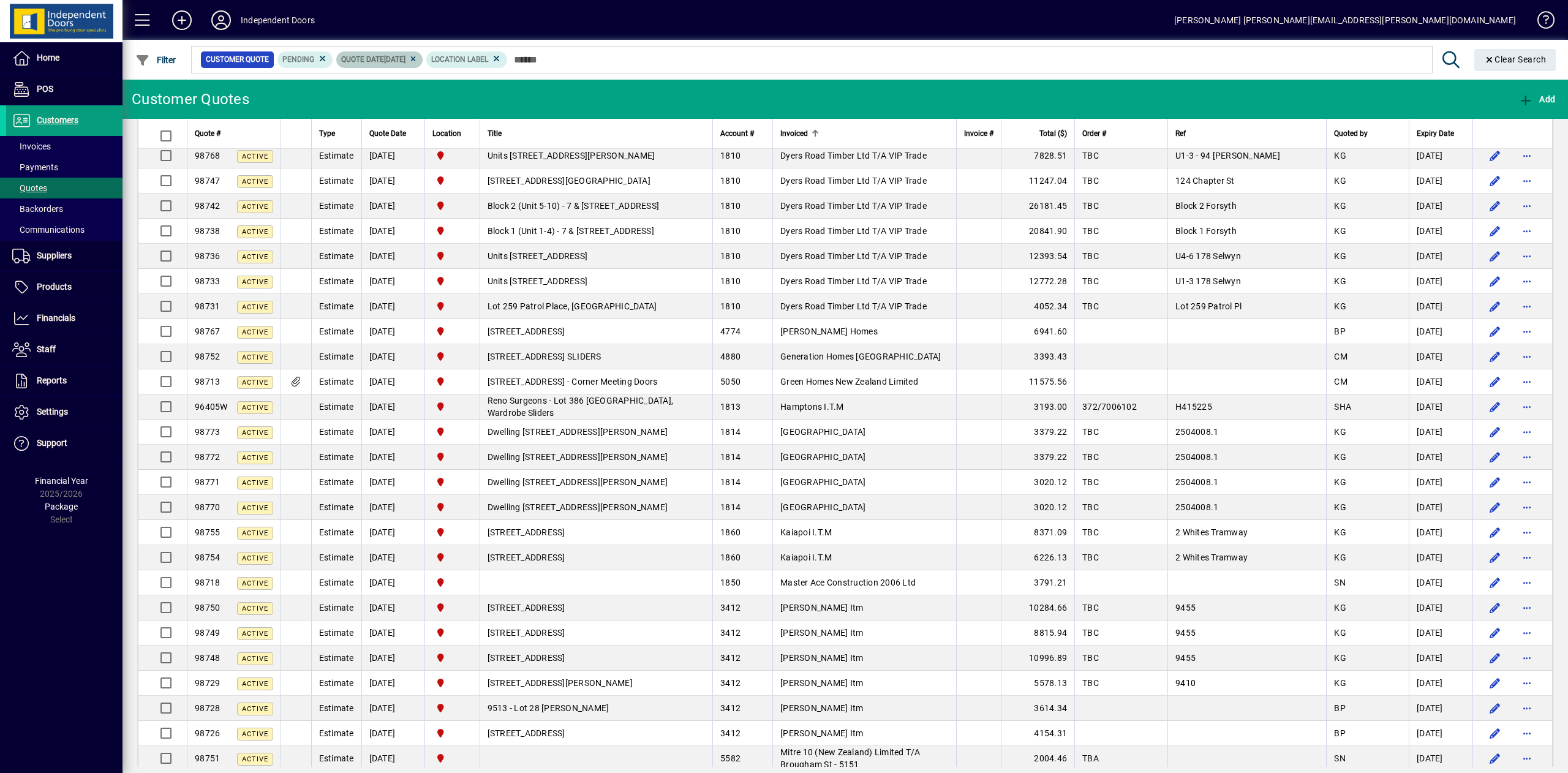
click at [418, 61] on icon at bounding box center [413, 59] width 9 height 7
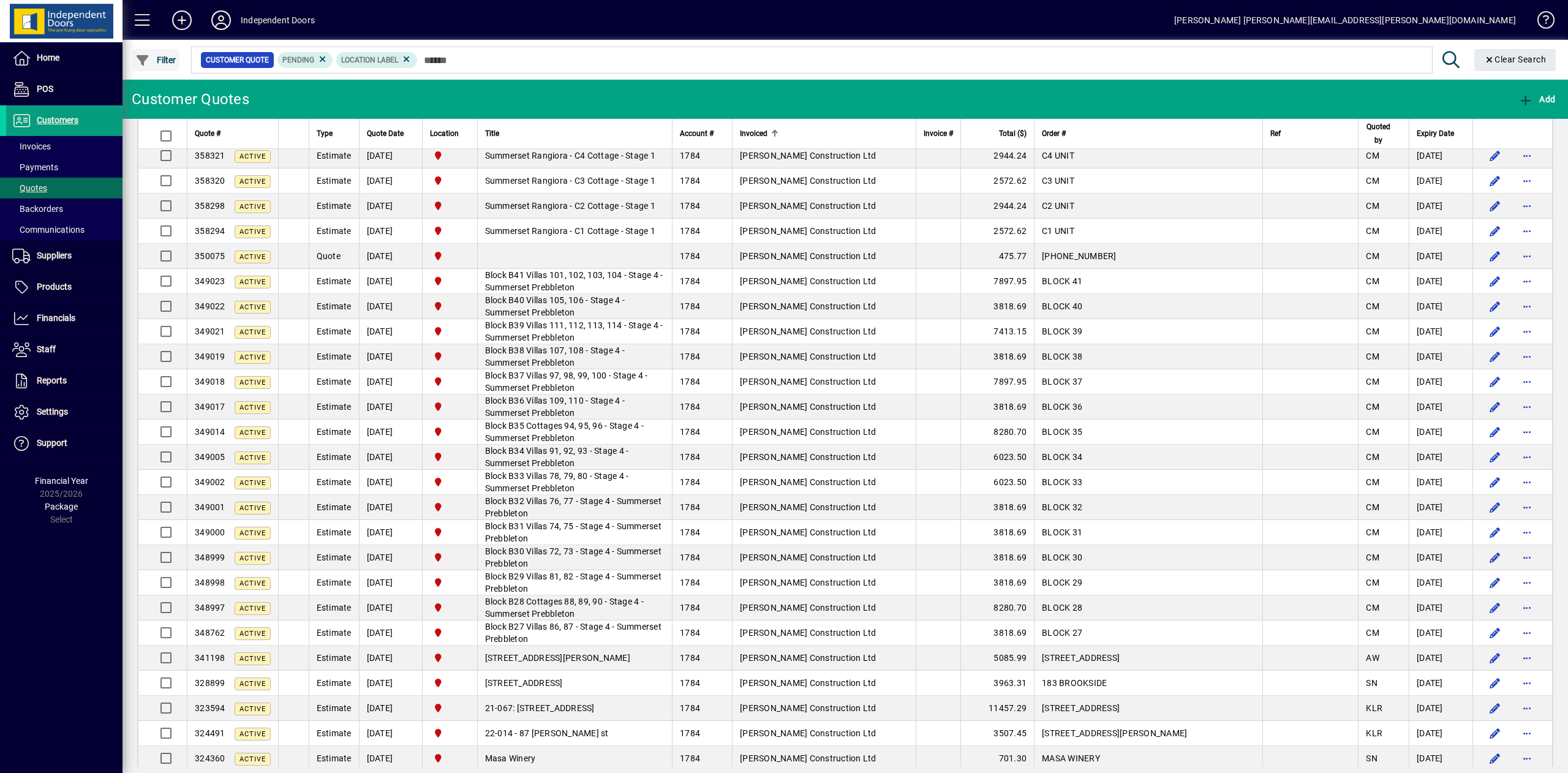
click at [167, 63] on span "Filter" at bounding box center [155, 60] width 41 height 10
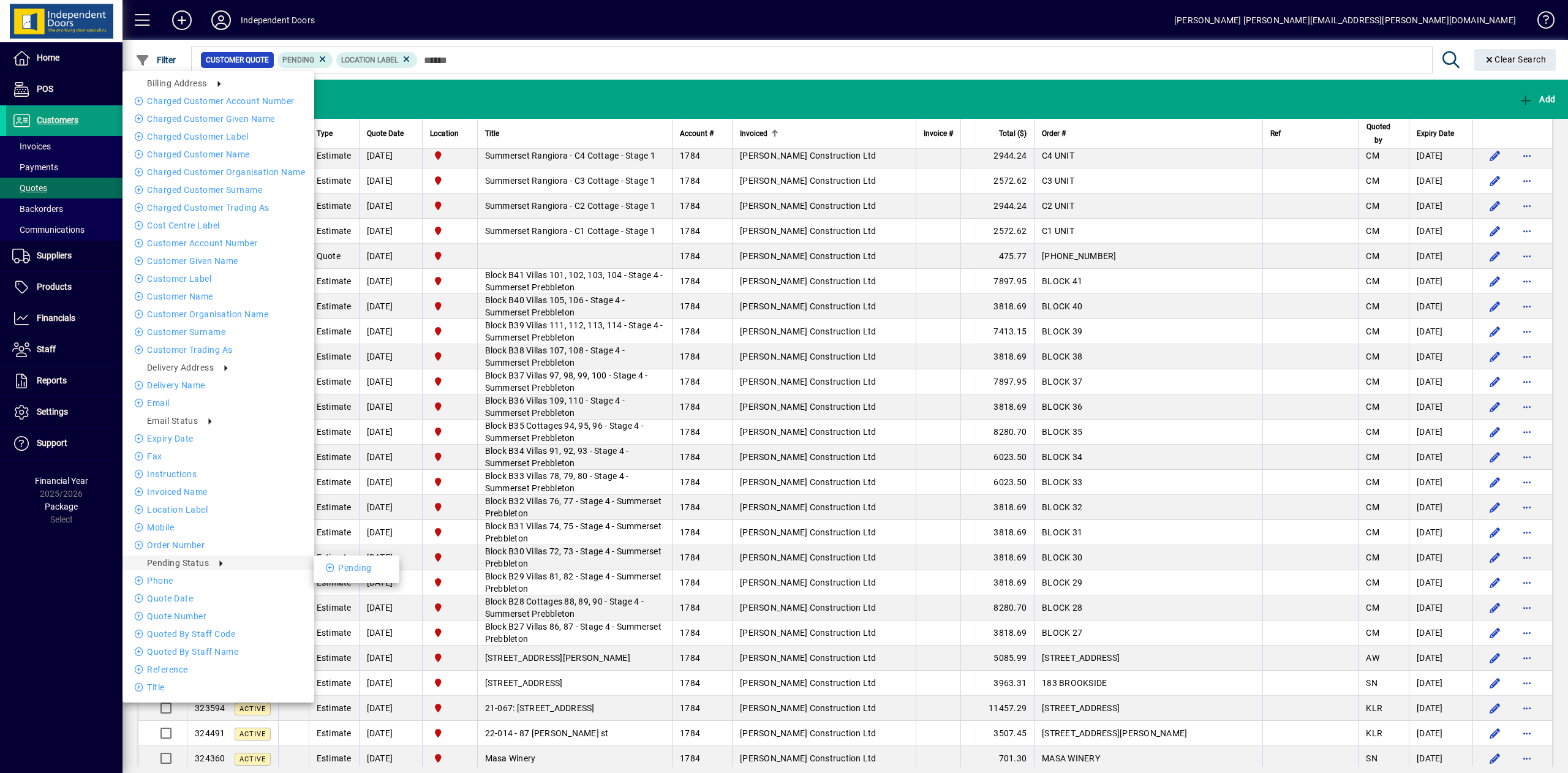
click at [174, 590] on div "Billing address Charged Customer Account number Charged Customer Given name Cha…" at bounding box center [218, 385] width 192 height 629
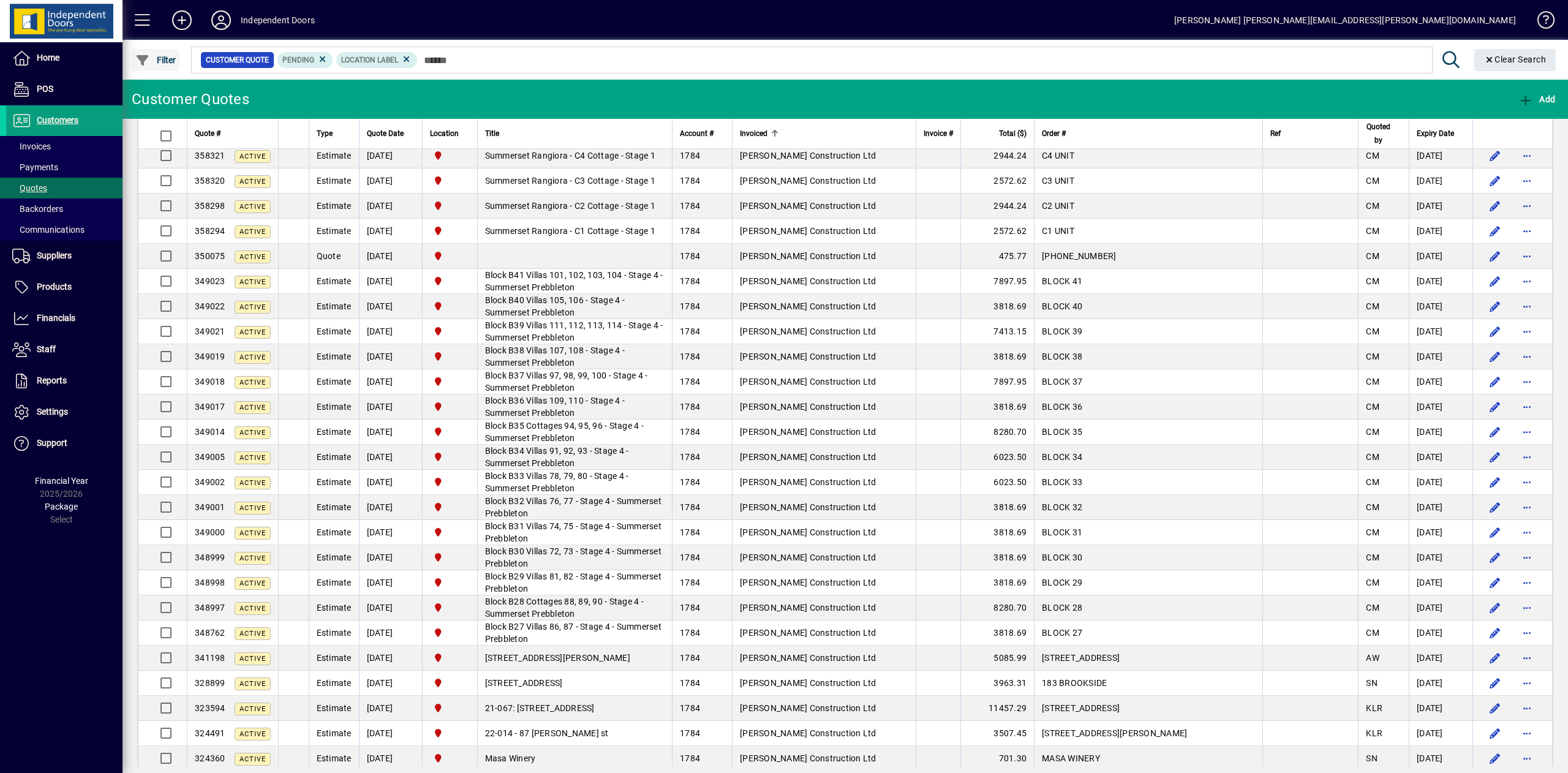
click at [147, 55] on icon "button" at bounding box center [143, 60] width 15 height 12
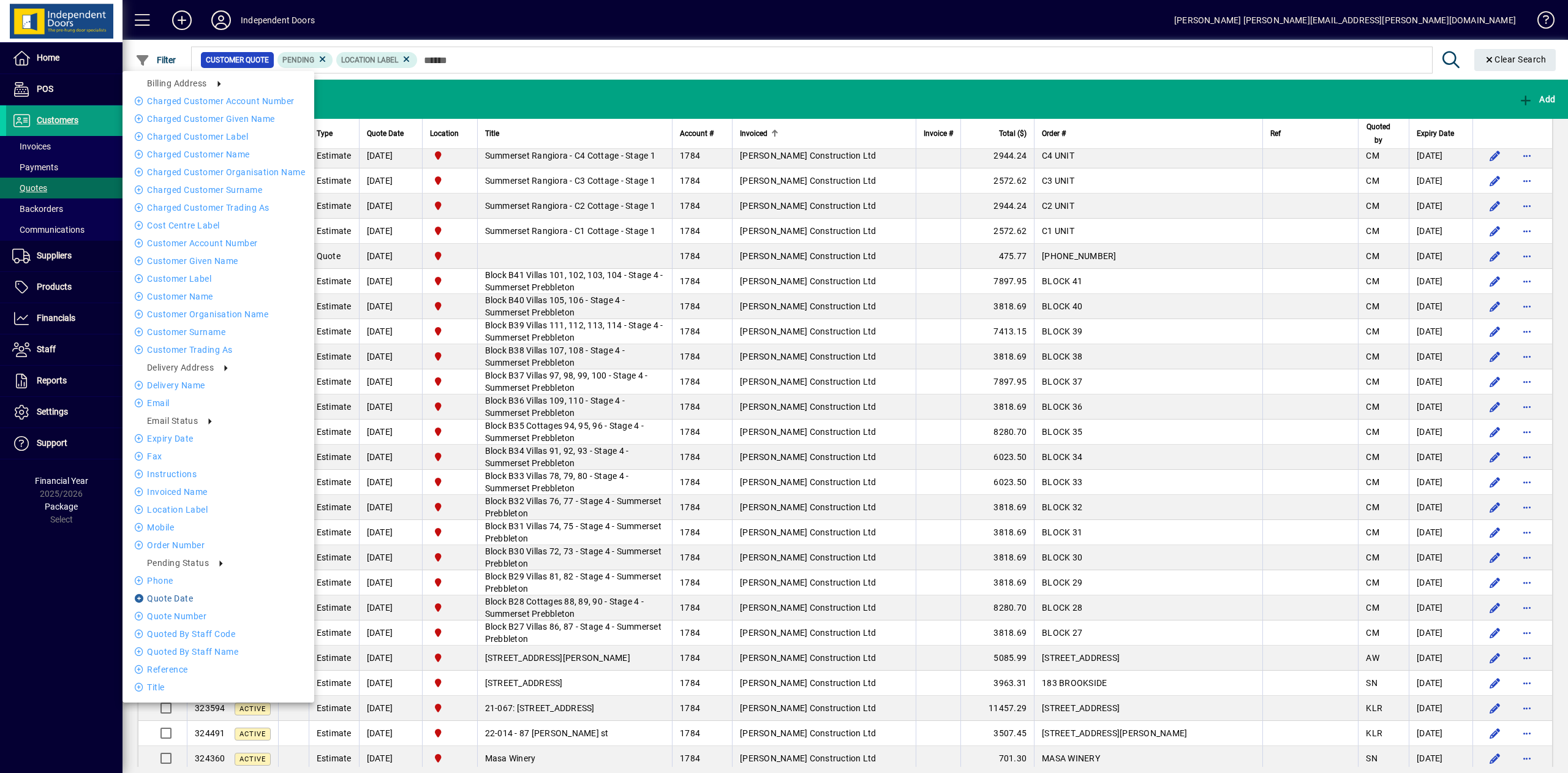
click at [172, 599] on li "Quote date" at bounding box center [218, 599] width 192 height 15
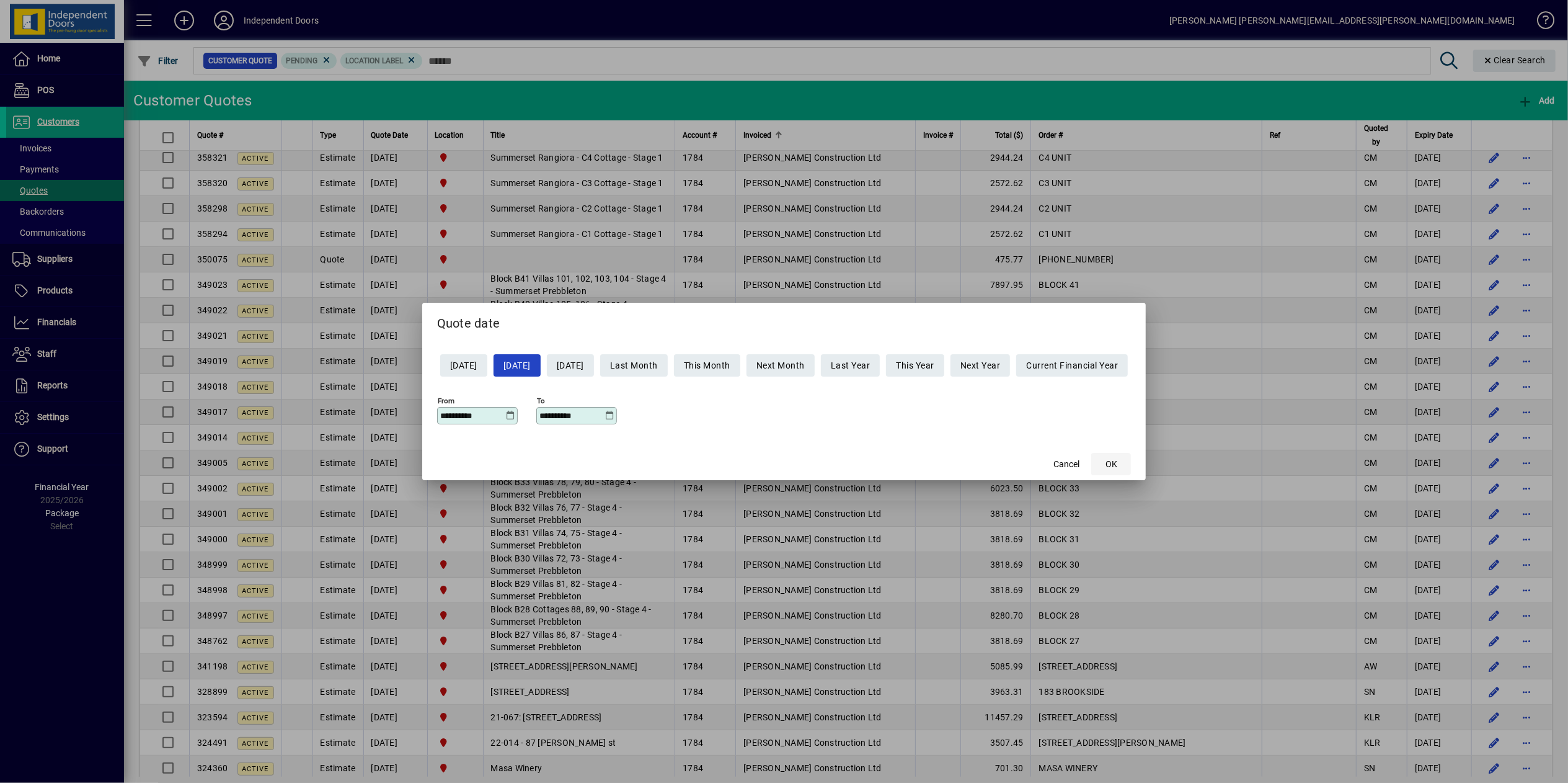
click at [1129, 456] on span "button" at bounding box center [1111, 464] width 40 height 29
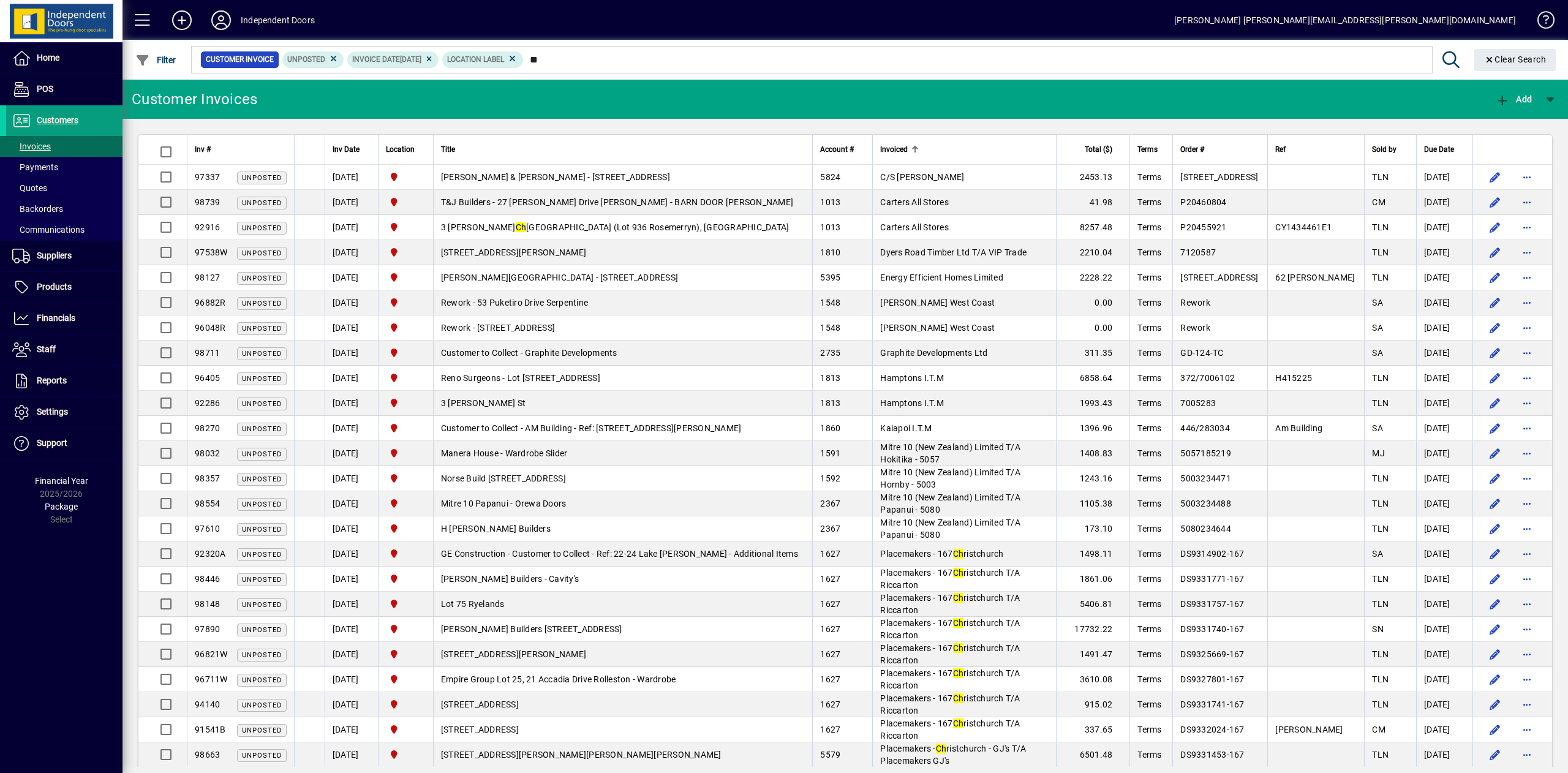
type input "*"
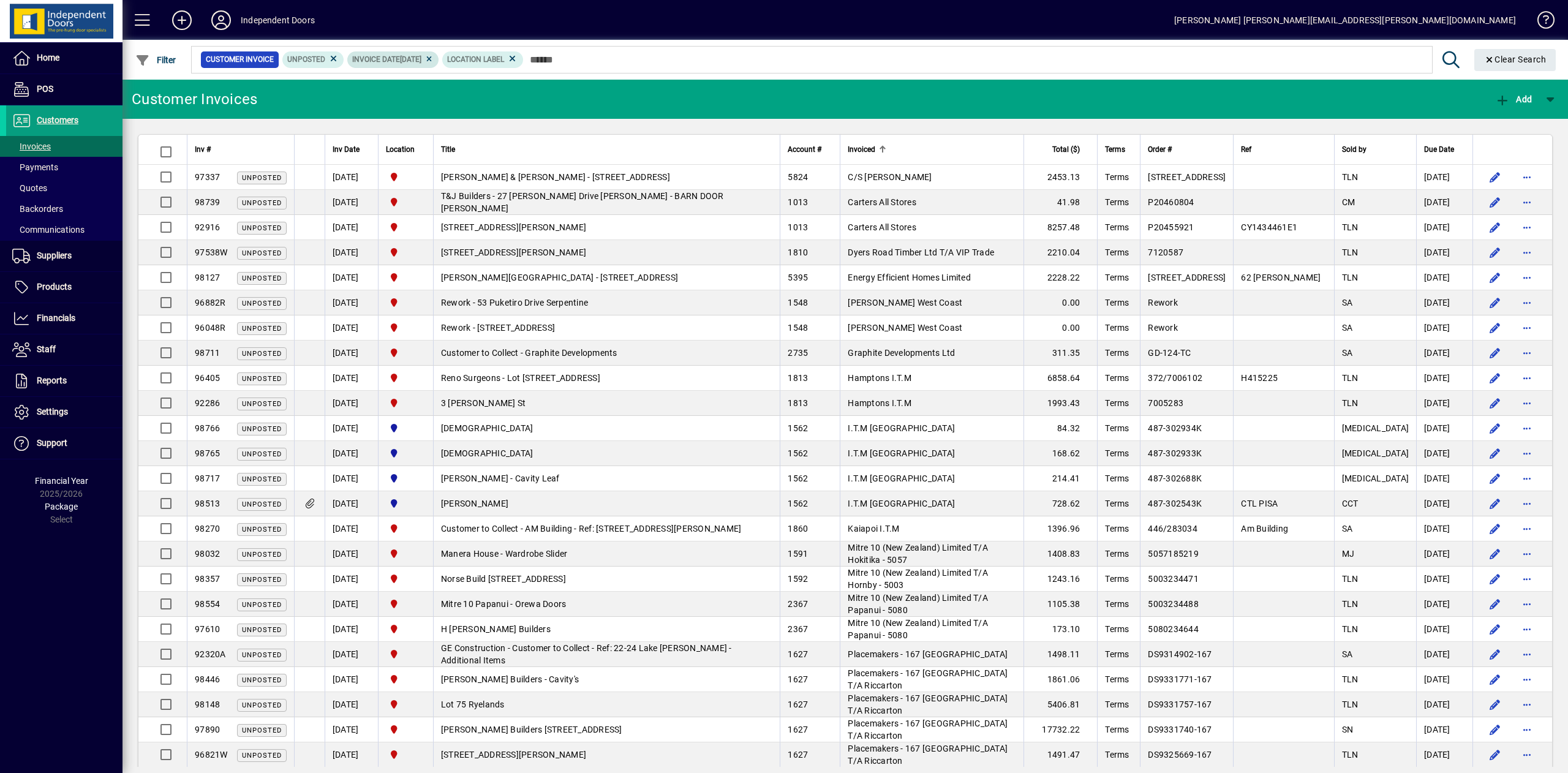
click at [433, 60] on icon at bounding box center [429, 59] width 9 height 7
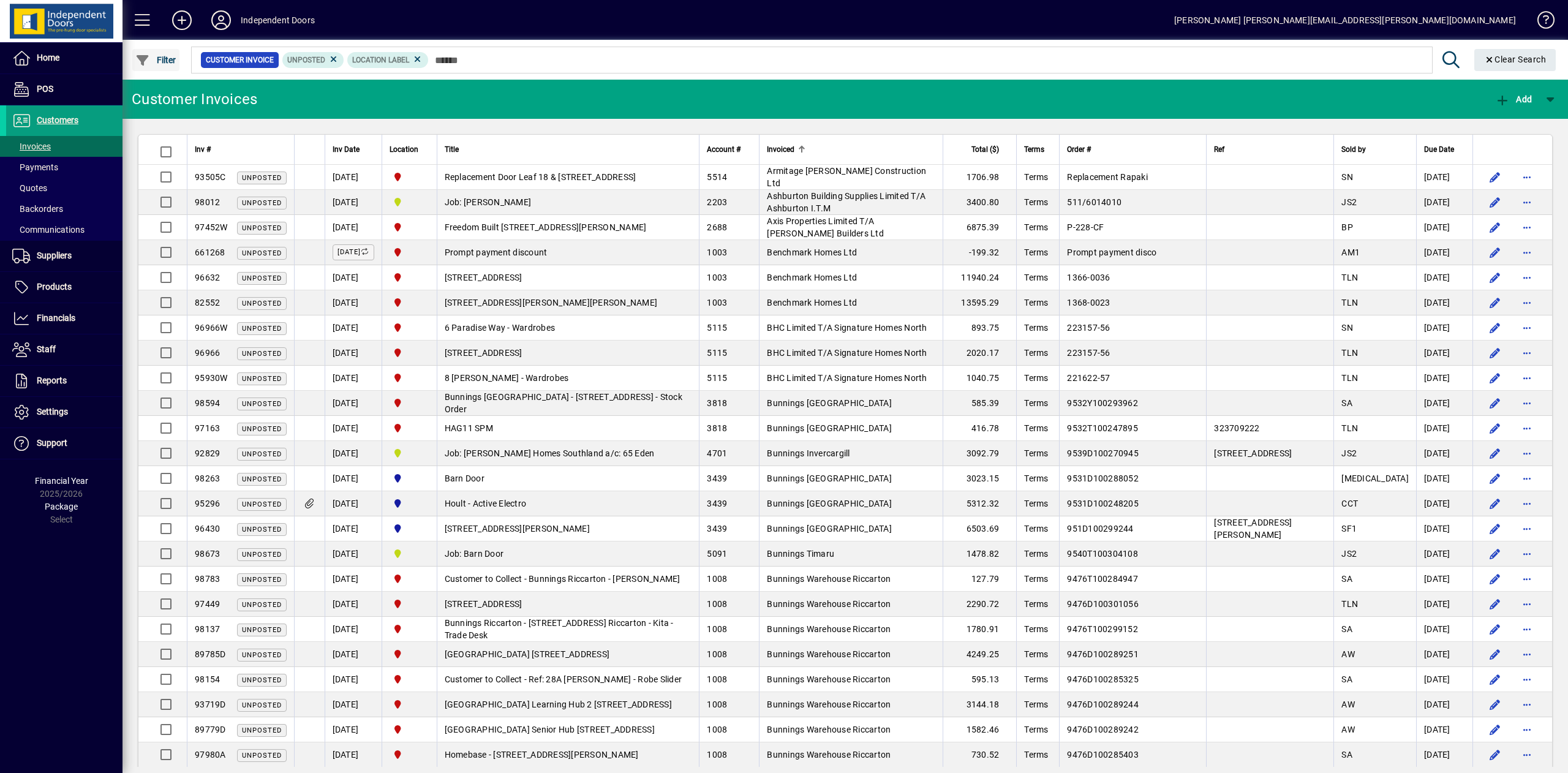
click at [174, 60] on span "Filter" at bounding box center [155, 60] width 41 height 10
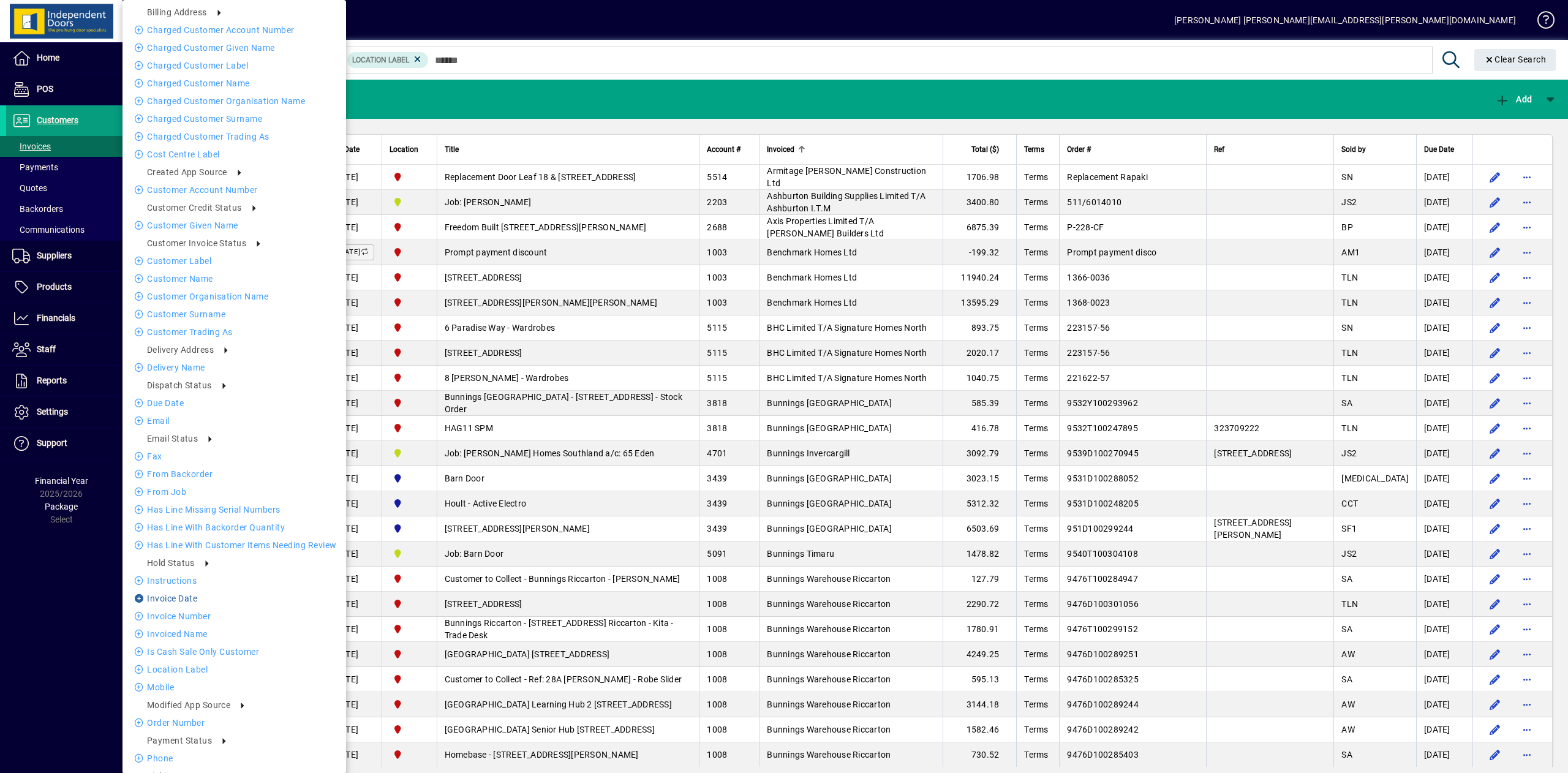
click at [182, 599] on li "Invoice date" at bounding box center [234, 599] width 223 height 15
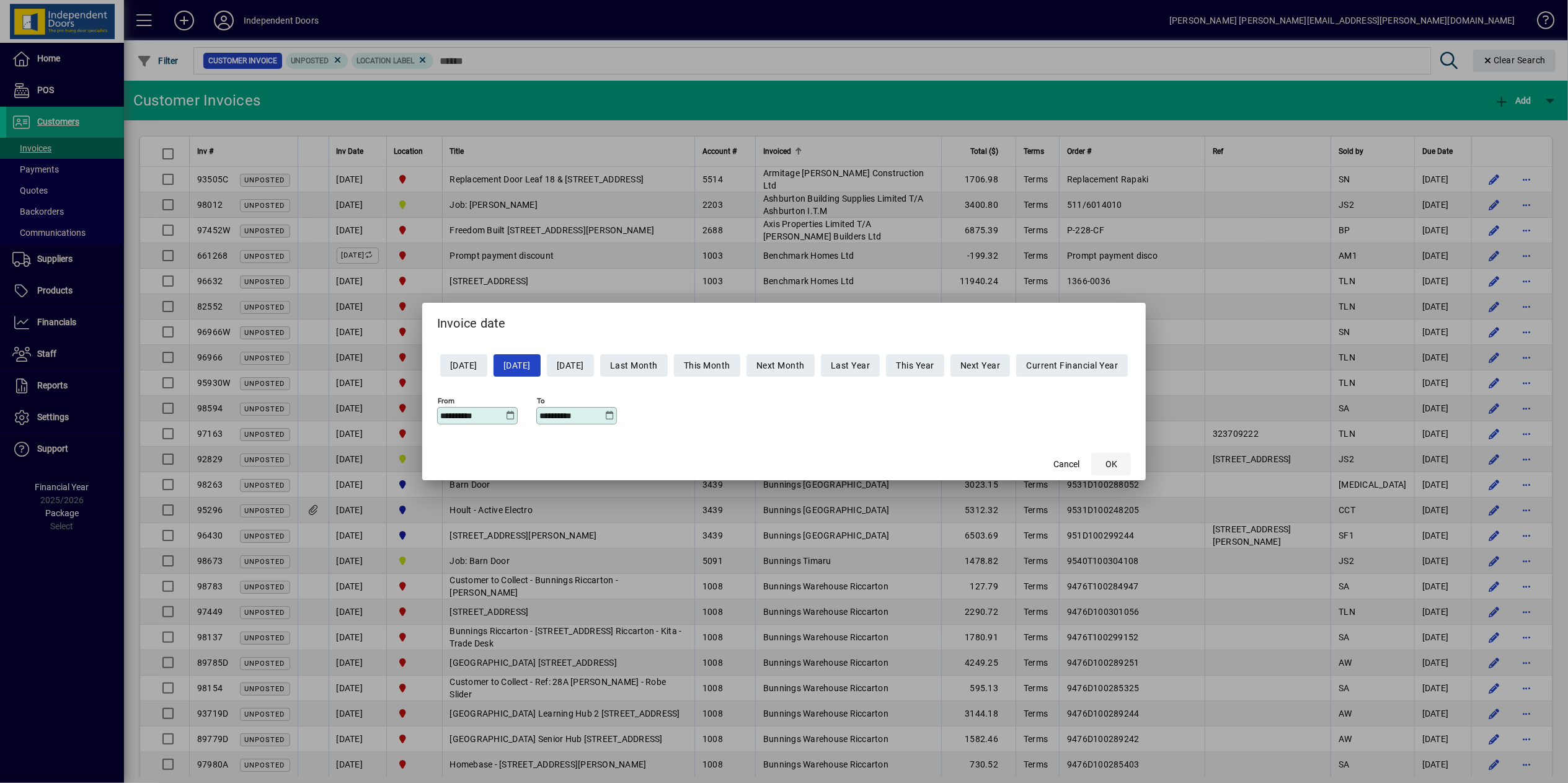
click at [1129, 462] on span "button" at bounding box center [1111, 464] width 40 height 29
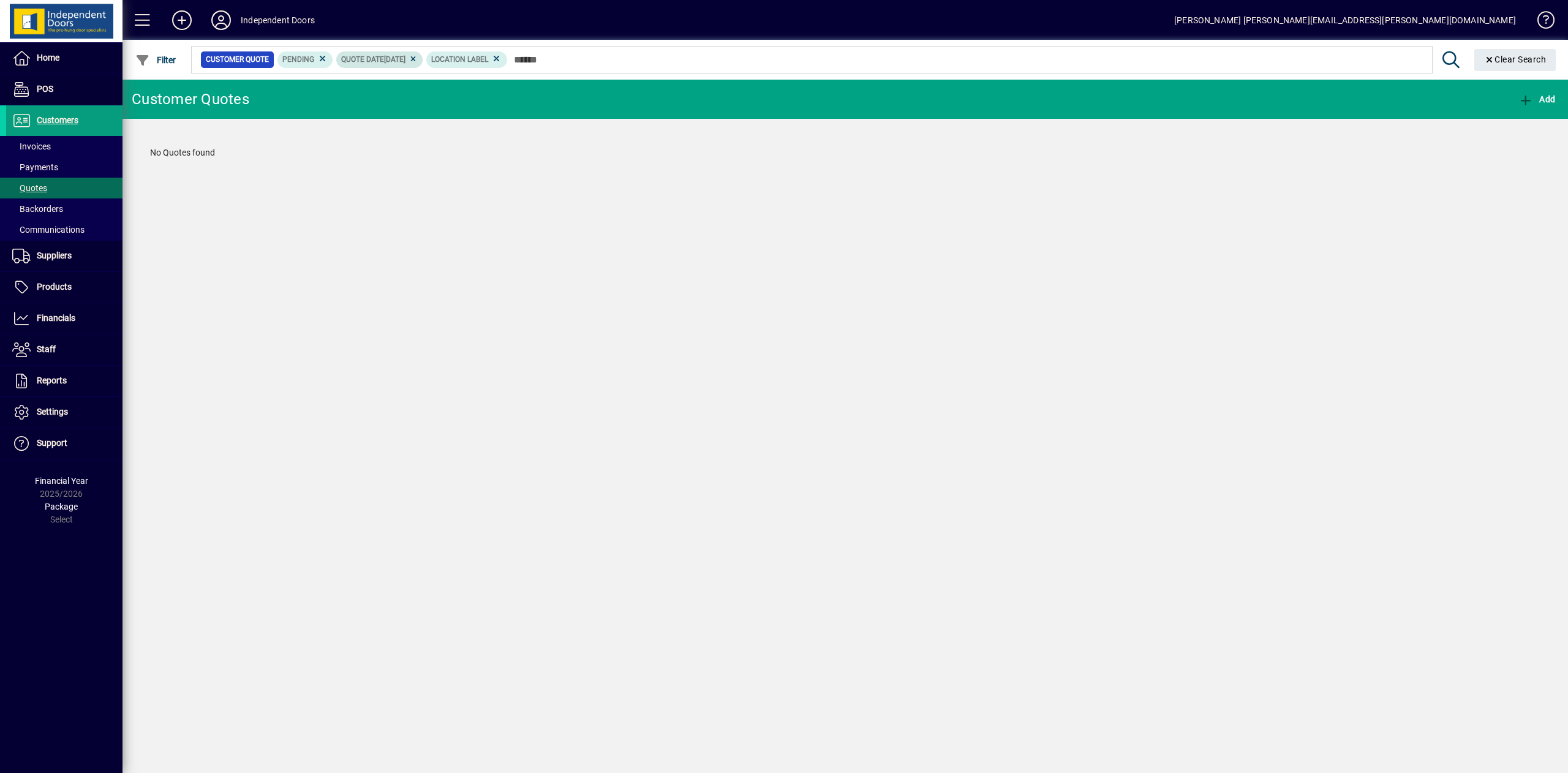
click at [418, 57] on icon at bounding box center [413, 59] width 9 height 7
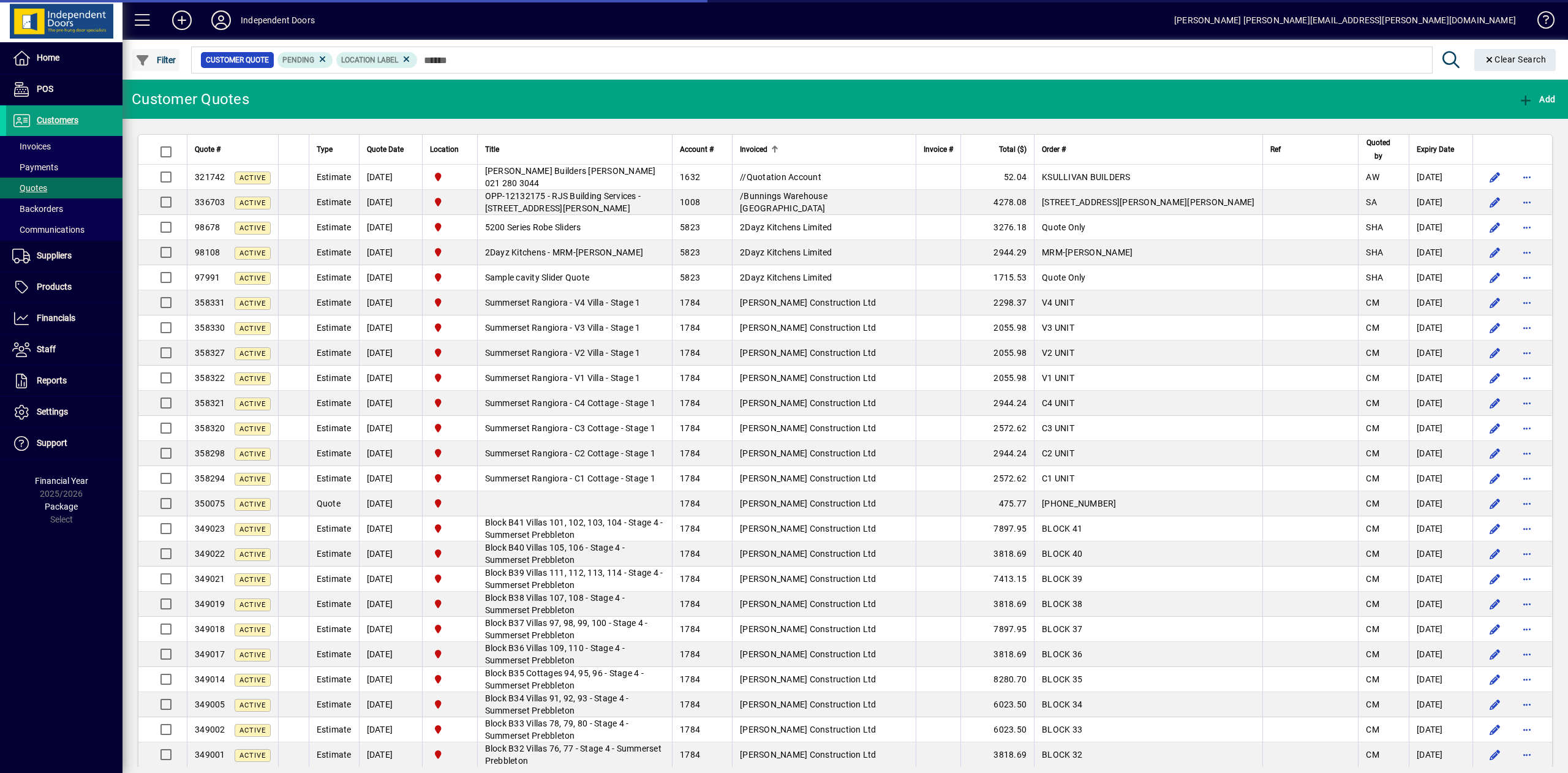
click at [173, 55] on span "Filter" at bounding box center [155, 60] width 41 height 10
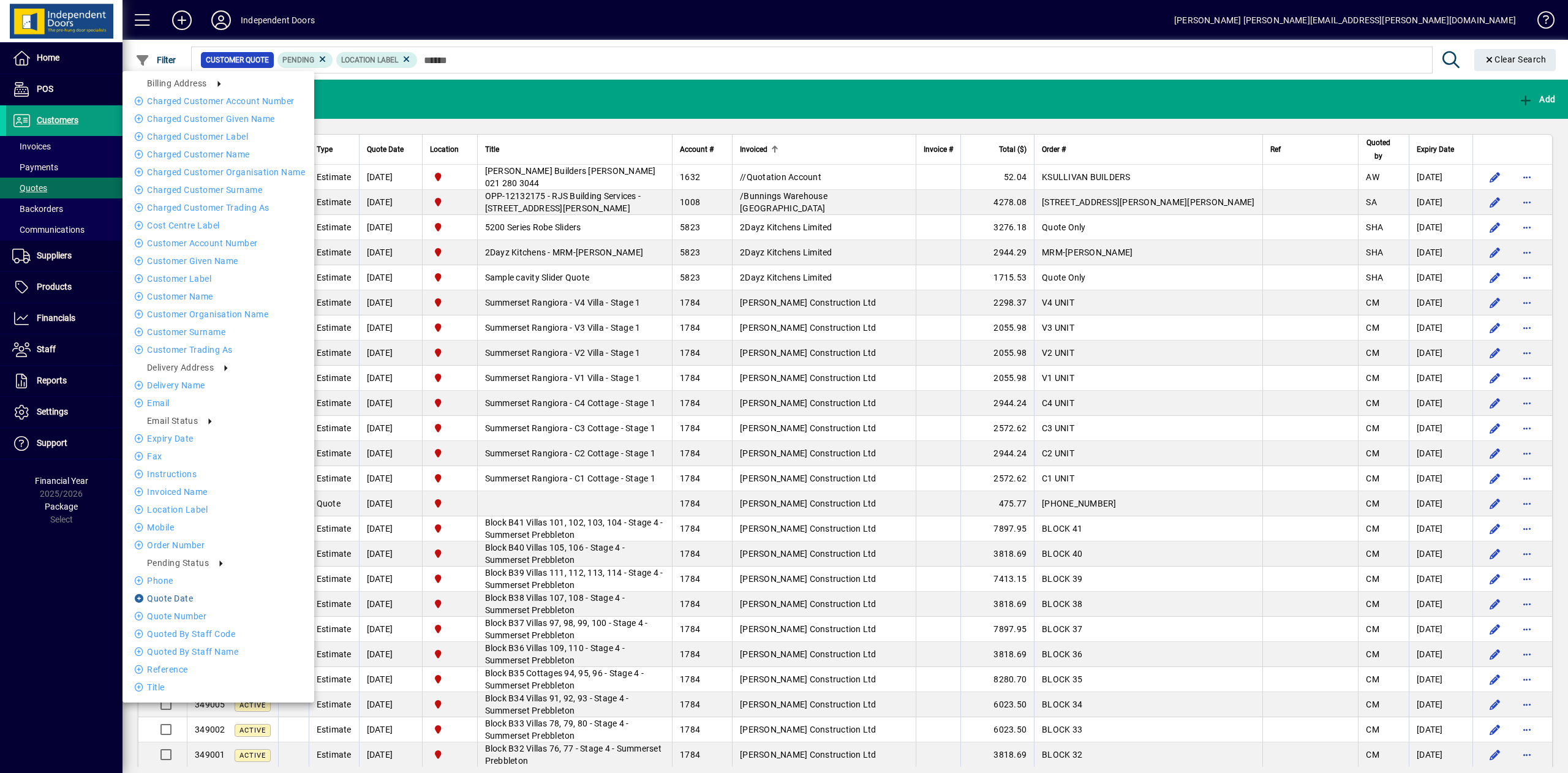
click at [187, 599] on li "Quote date" at bounding box center [218, 599] width 192 height 15
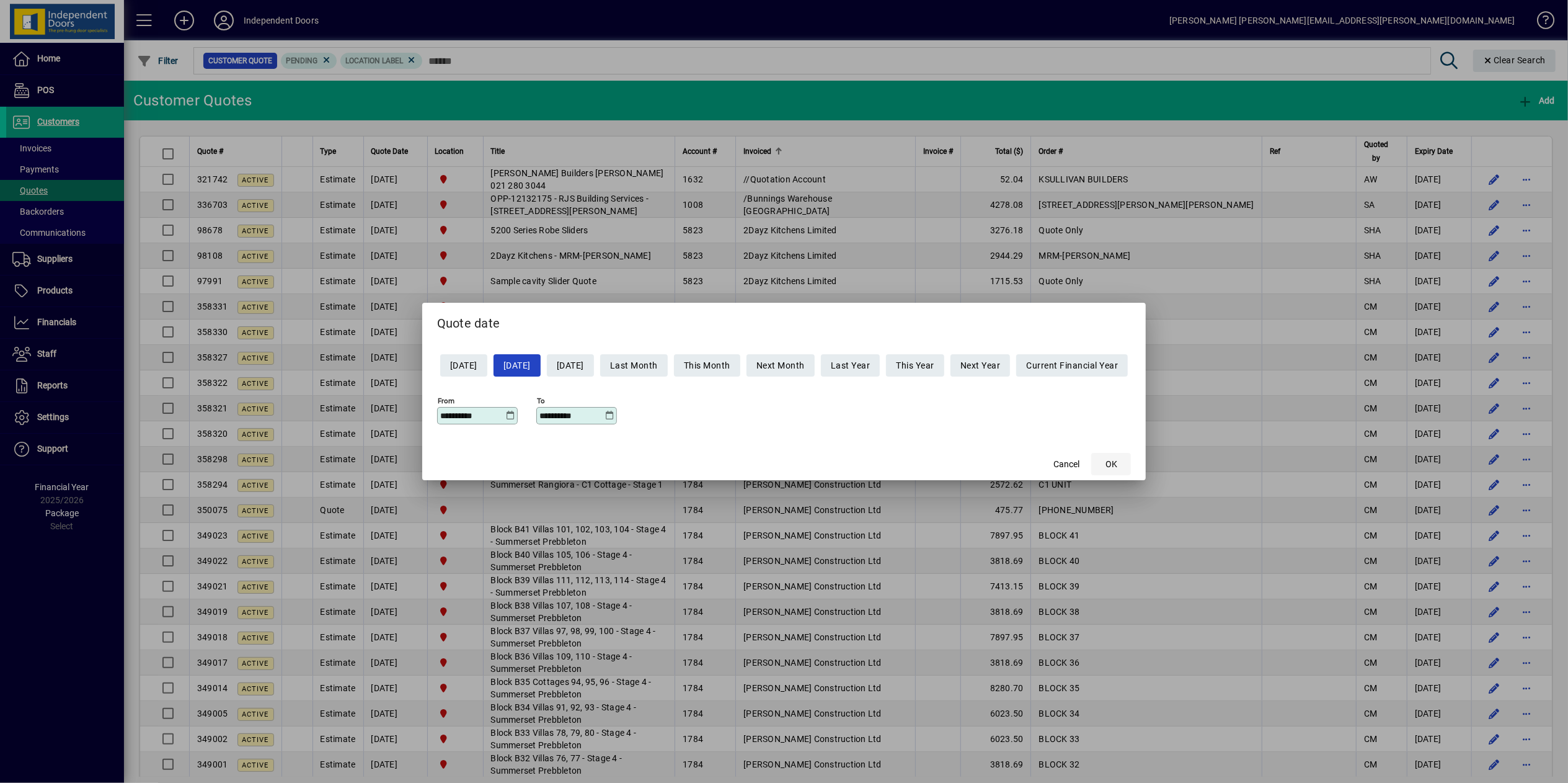
click at [1117, 469] on span "OK" at bounding box center [1111, 465] width 12 height 13
